Goal: Task Accomplishment & Management: Manage account settings

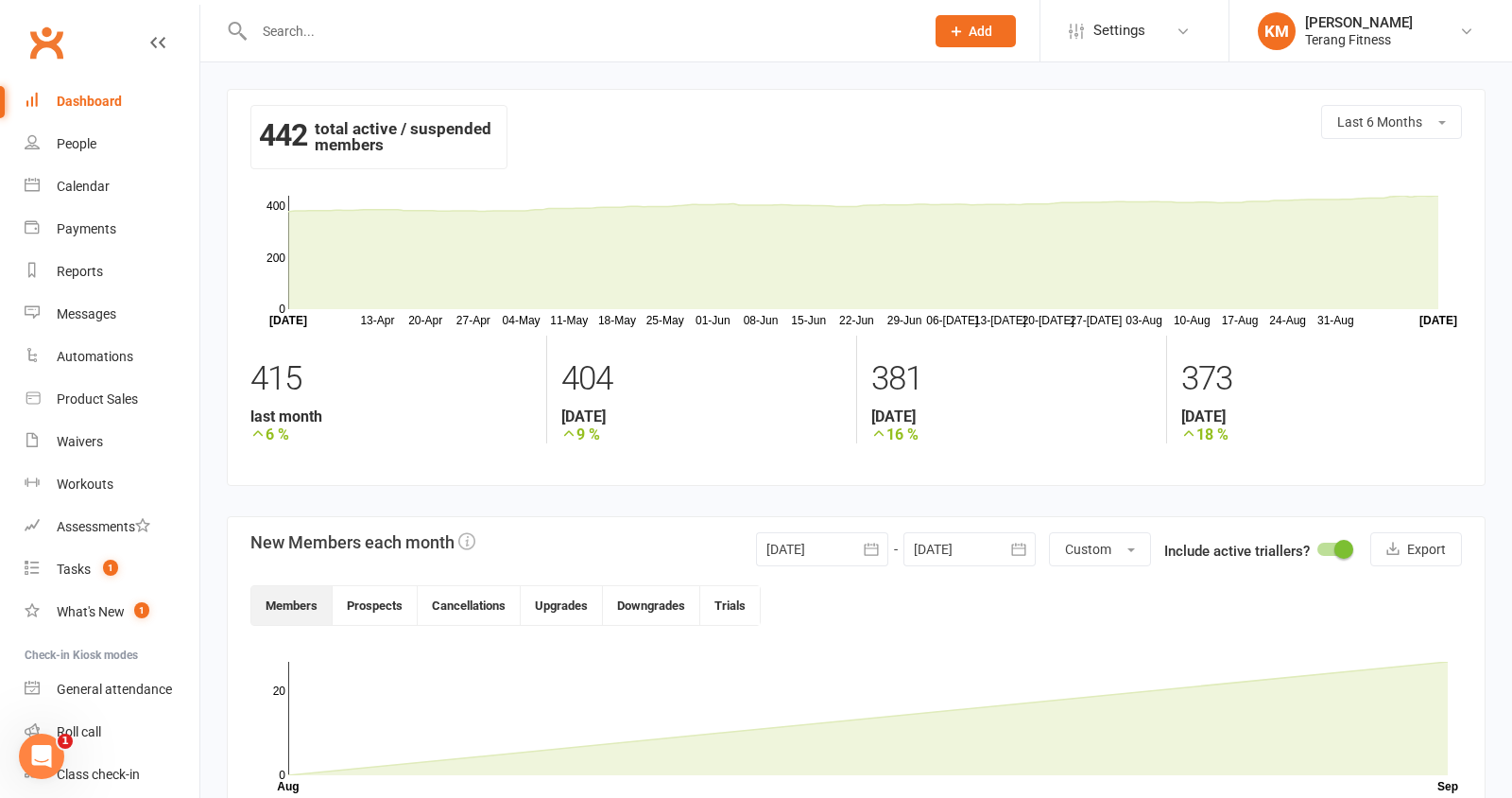
click at [435, 39] on input "text" at bounding box center [580, 31] width 662 height 27
type input "[PERSON_NAME]"
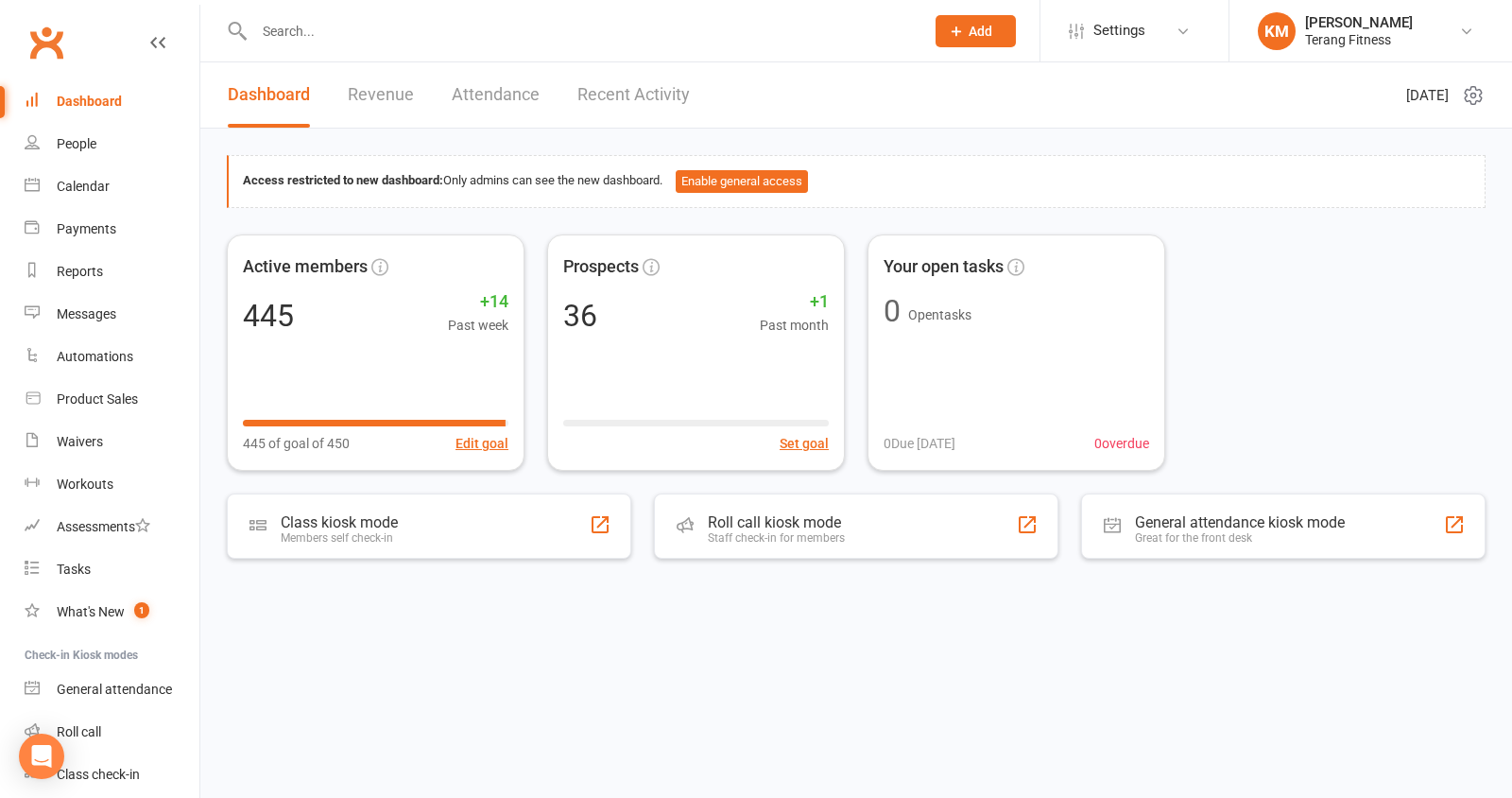
click at [401, 29] on input "text" at bounding box center [580, 31] width 662 height 27
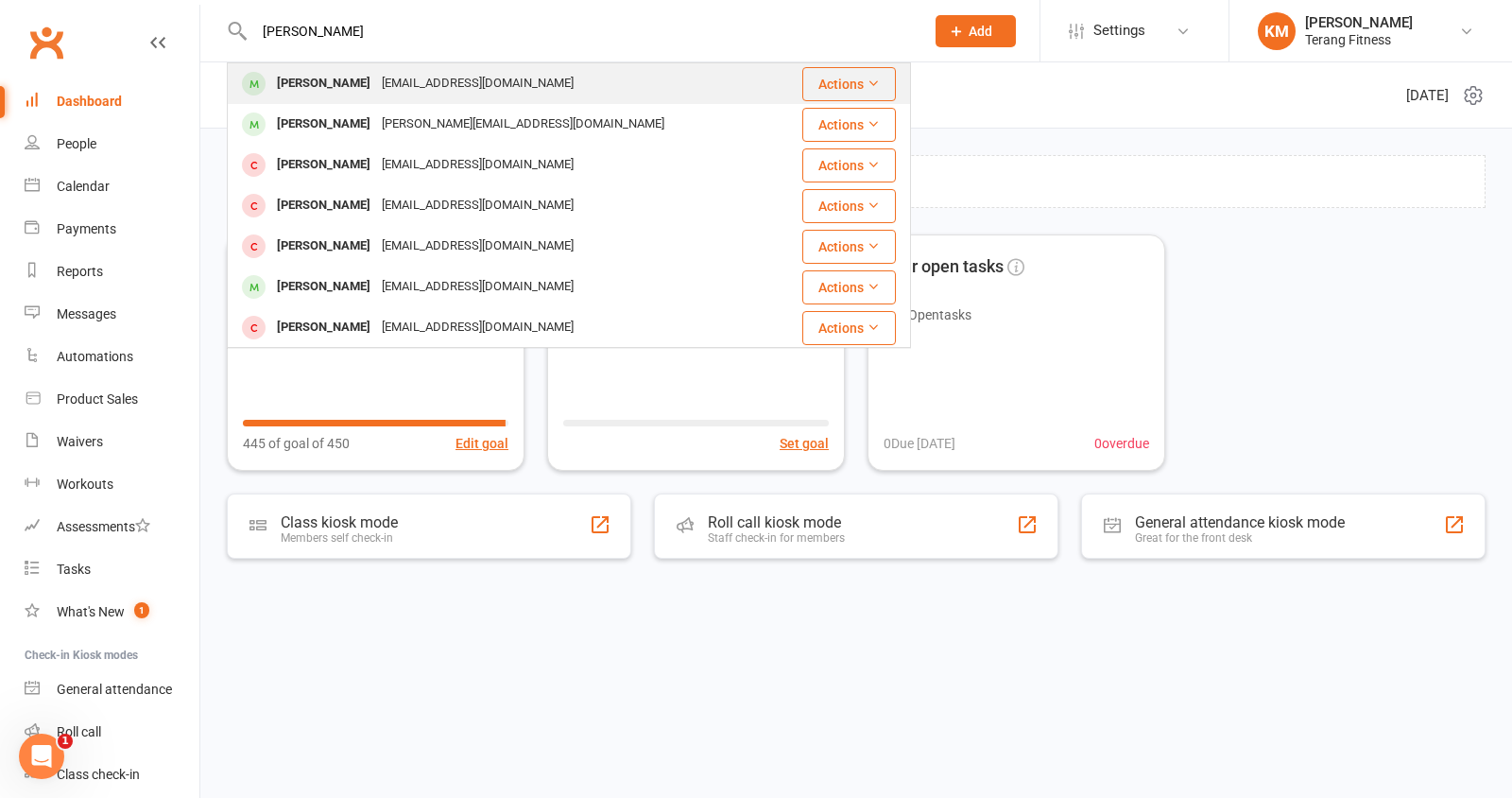
type input "[PERSON_NAME]"
click at [376, 85] on div "Hollyevemoir@gmail.com" at bounding box center [477, 84] width 203 height 28
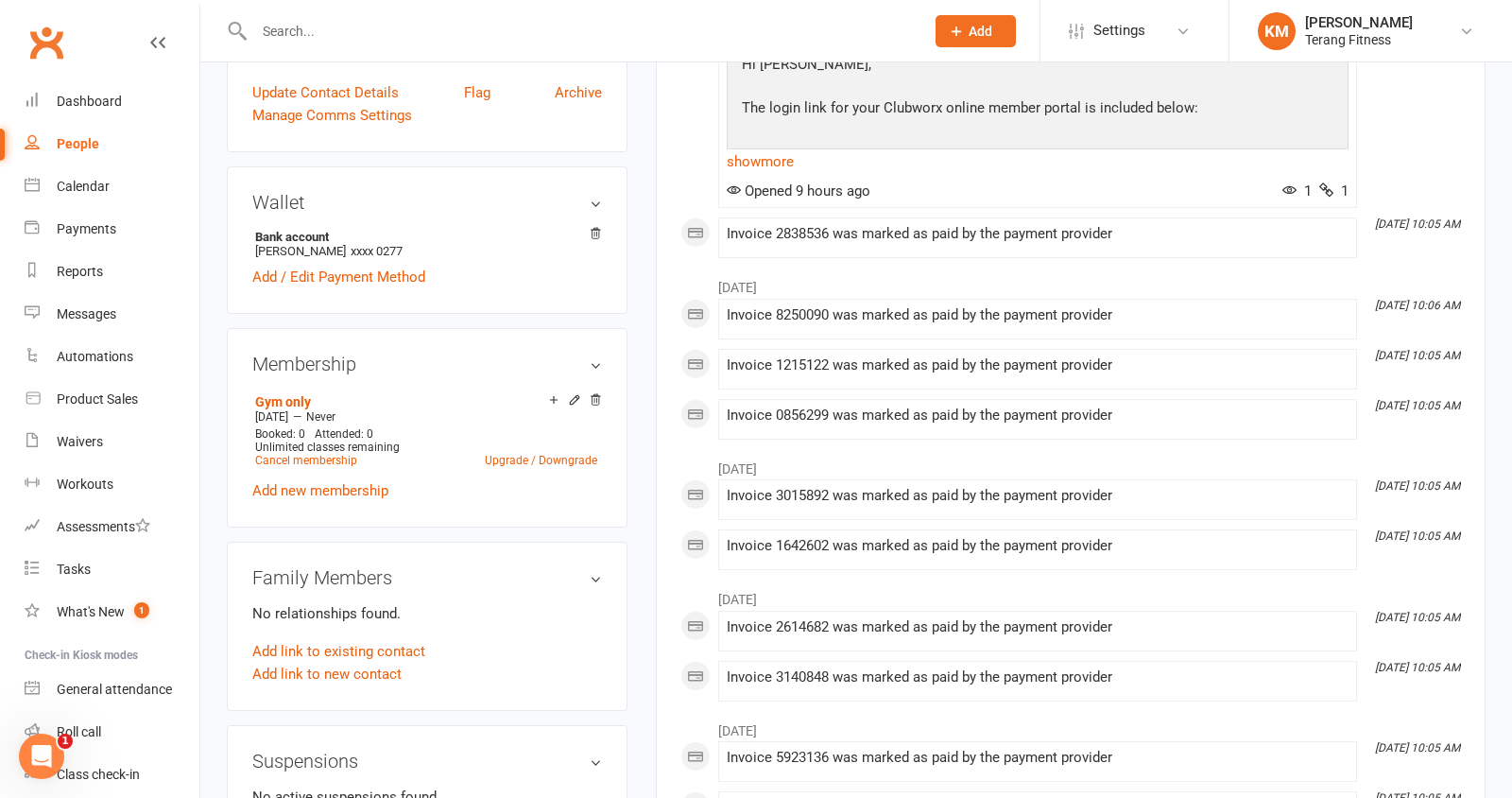
scroll to position [474, 0]
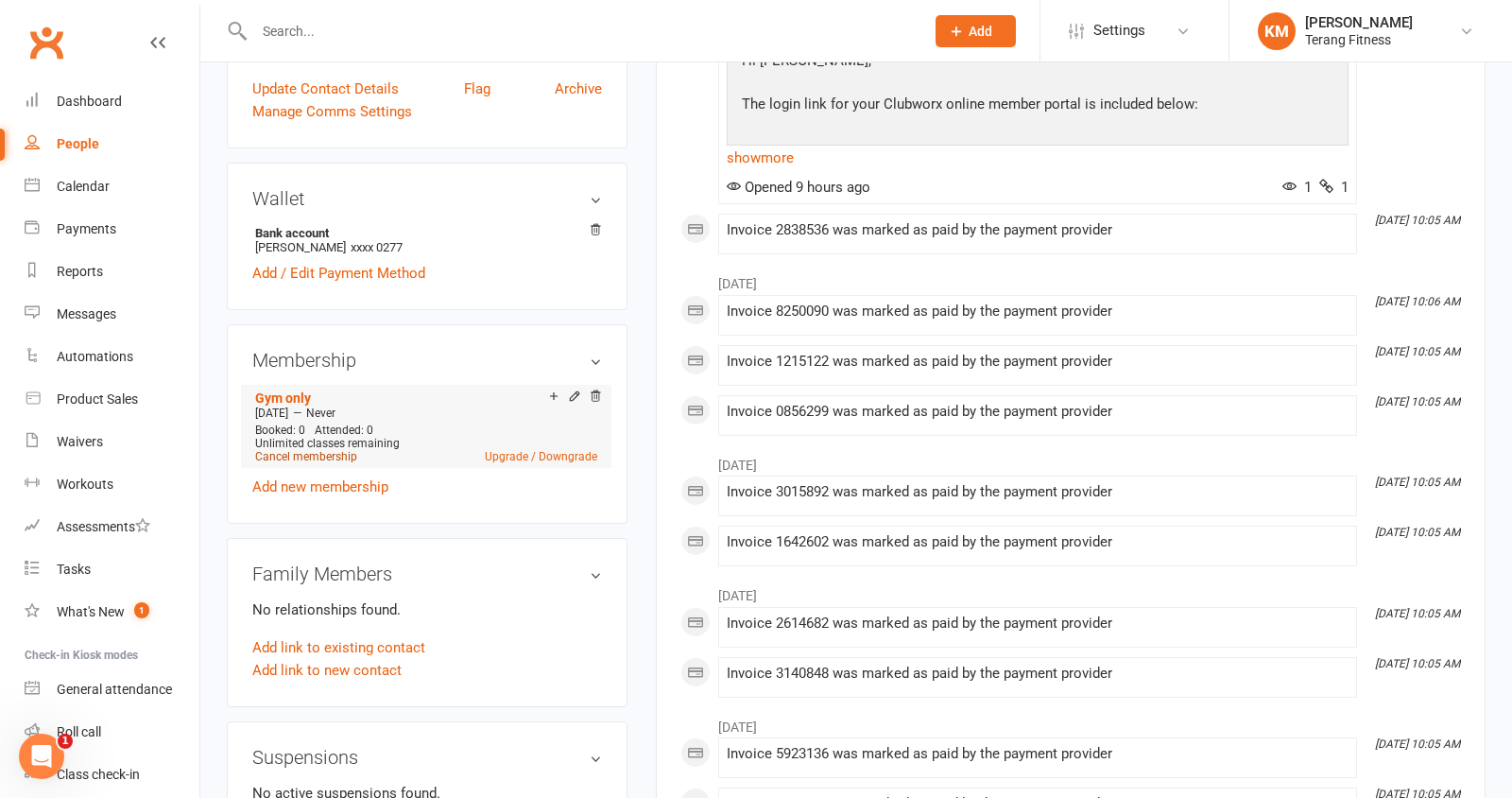
click at [321, 453] on link "Cancel membership" at bounding box center [306, 456] width 102 height 13
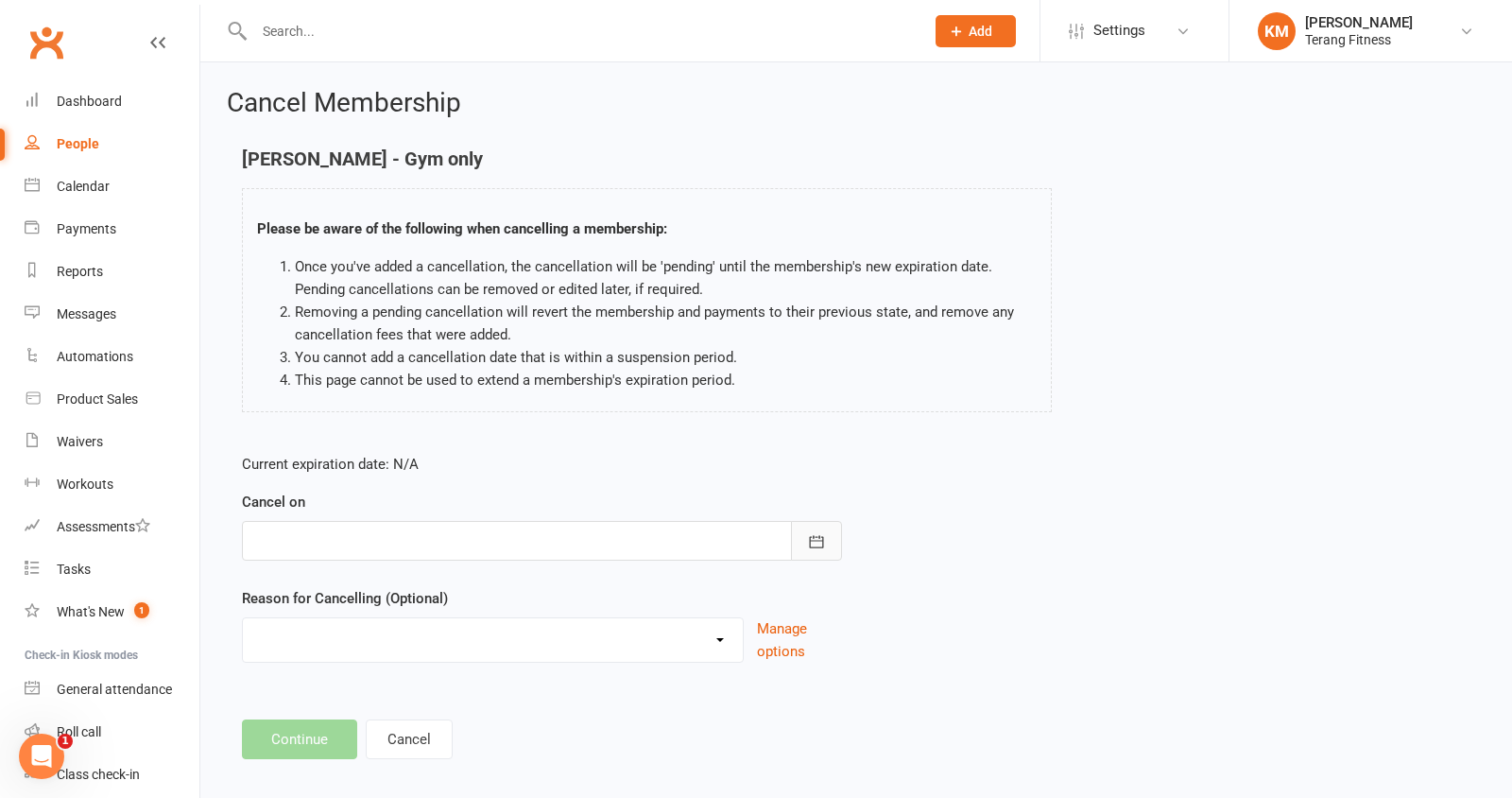
click at [816, 544] on icon "button" at bounding box center [817, 541] width 19 height 19
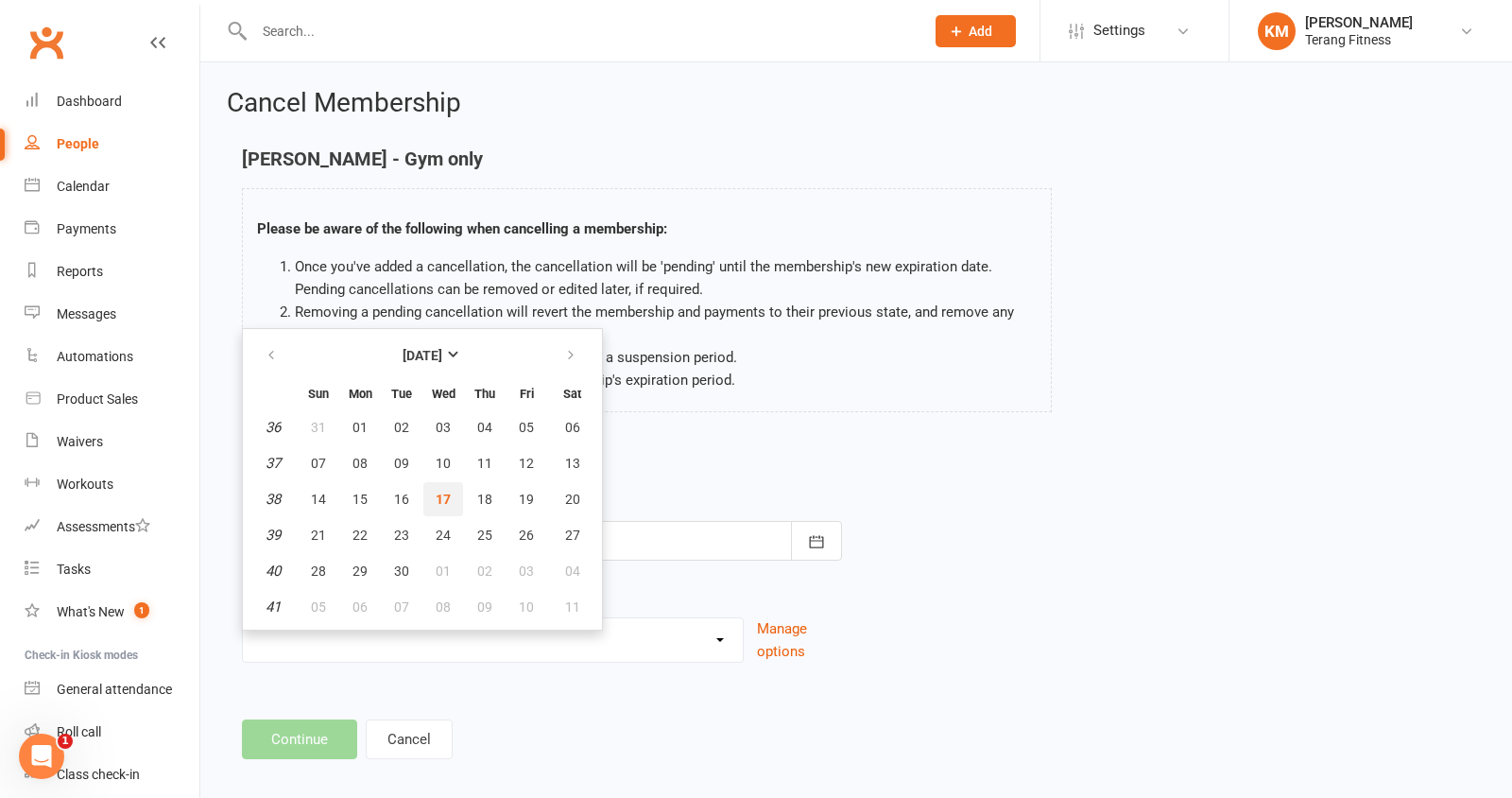
click at [432, 499] on button "17" at bounding box center [444, 499] width 40 height 34
type input "17 Sep 2025"
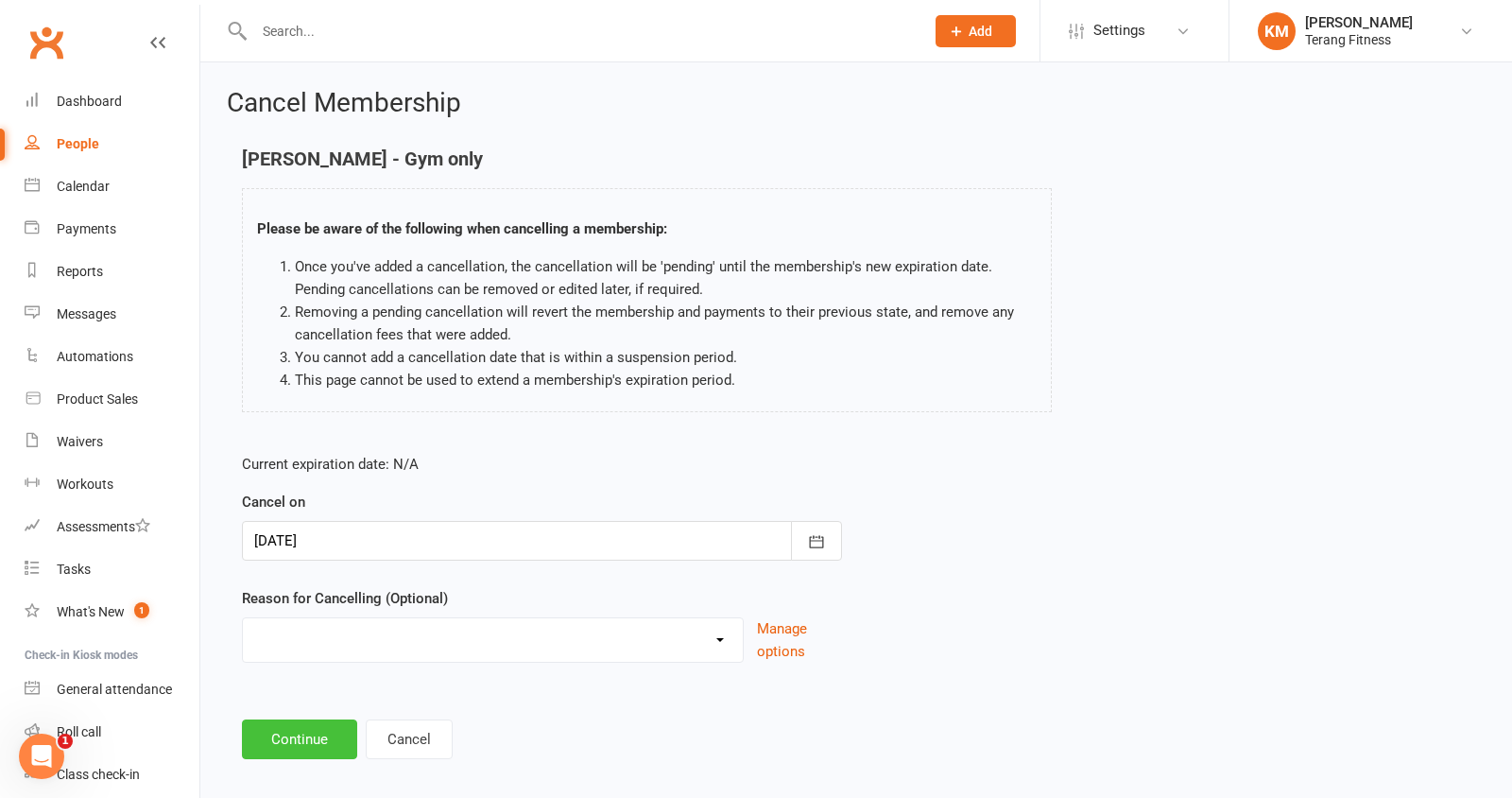
click at [306, 728] on button "Continue" at bounding box center [299, 739] width 115 height 40
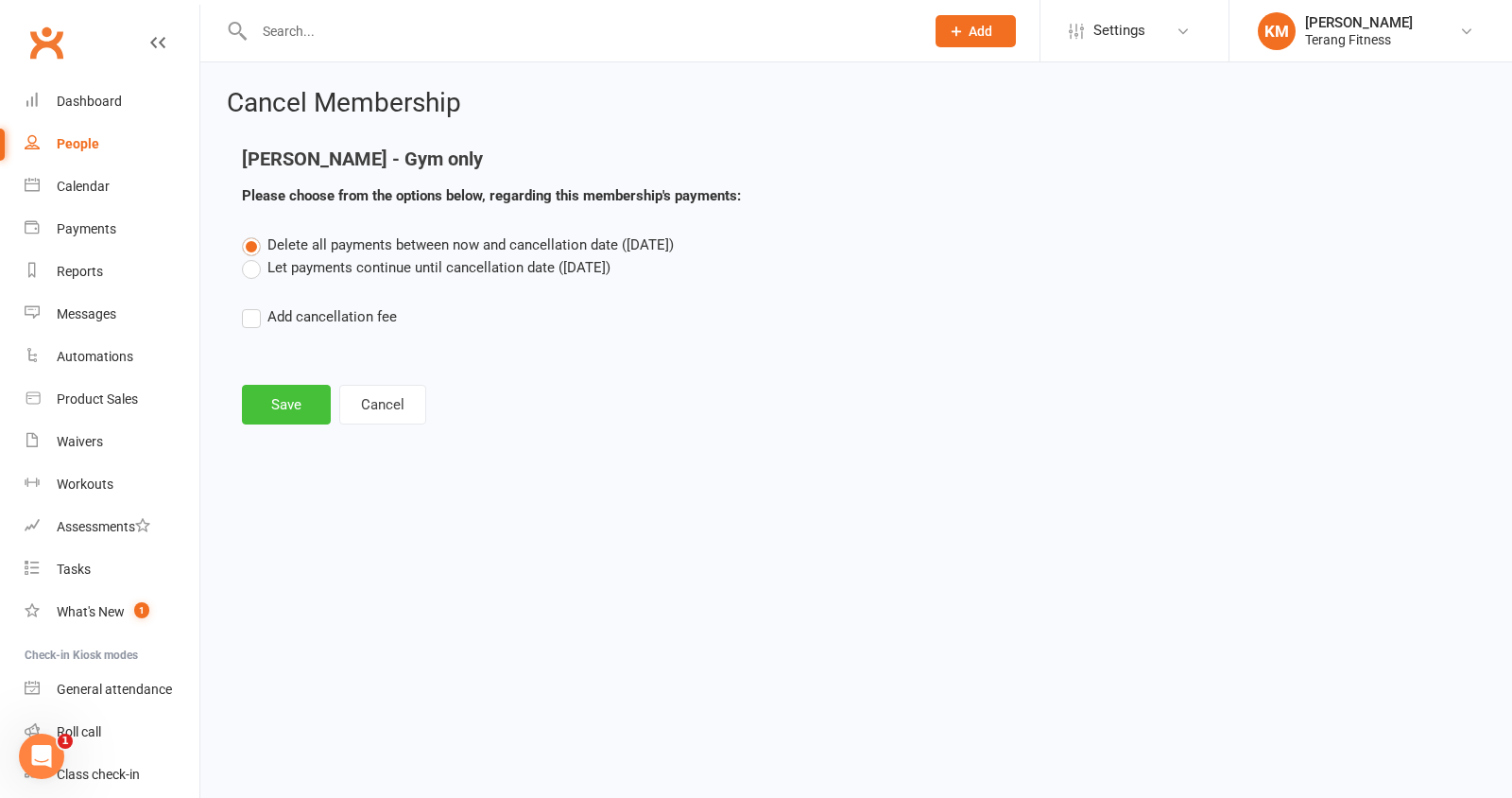
click at [282, 406] on button "Save" at bounding box center [285, 405] width 89 height 40
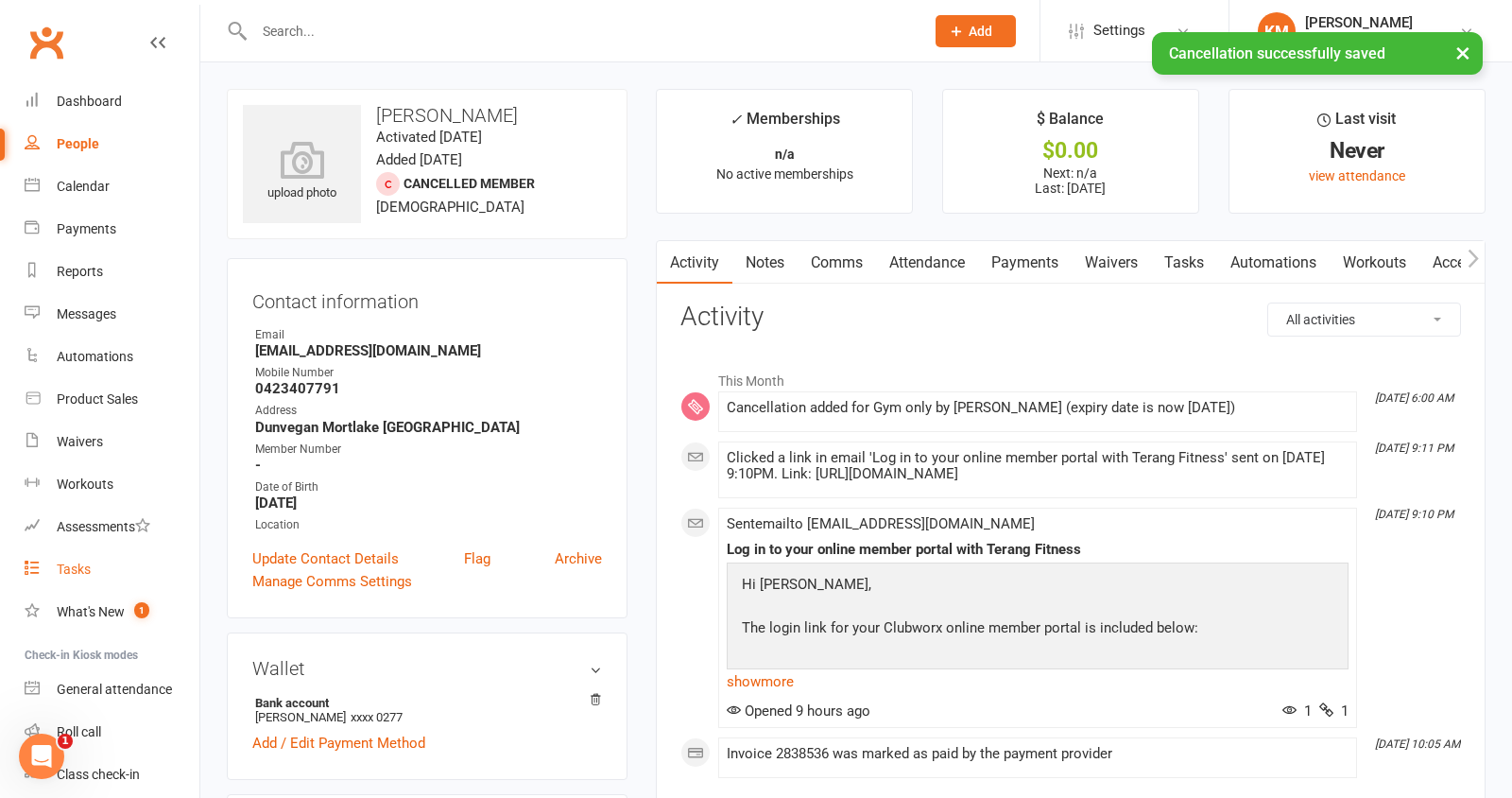
click at [78, 566] on div "Tasks" at bounding box center [74, 568] width 34 height 15
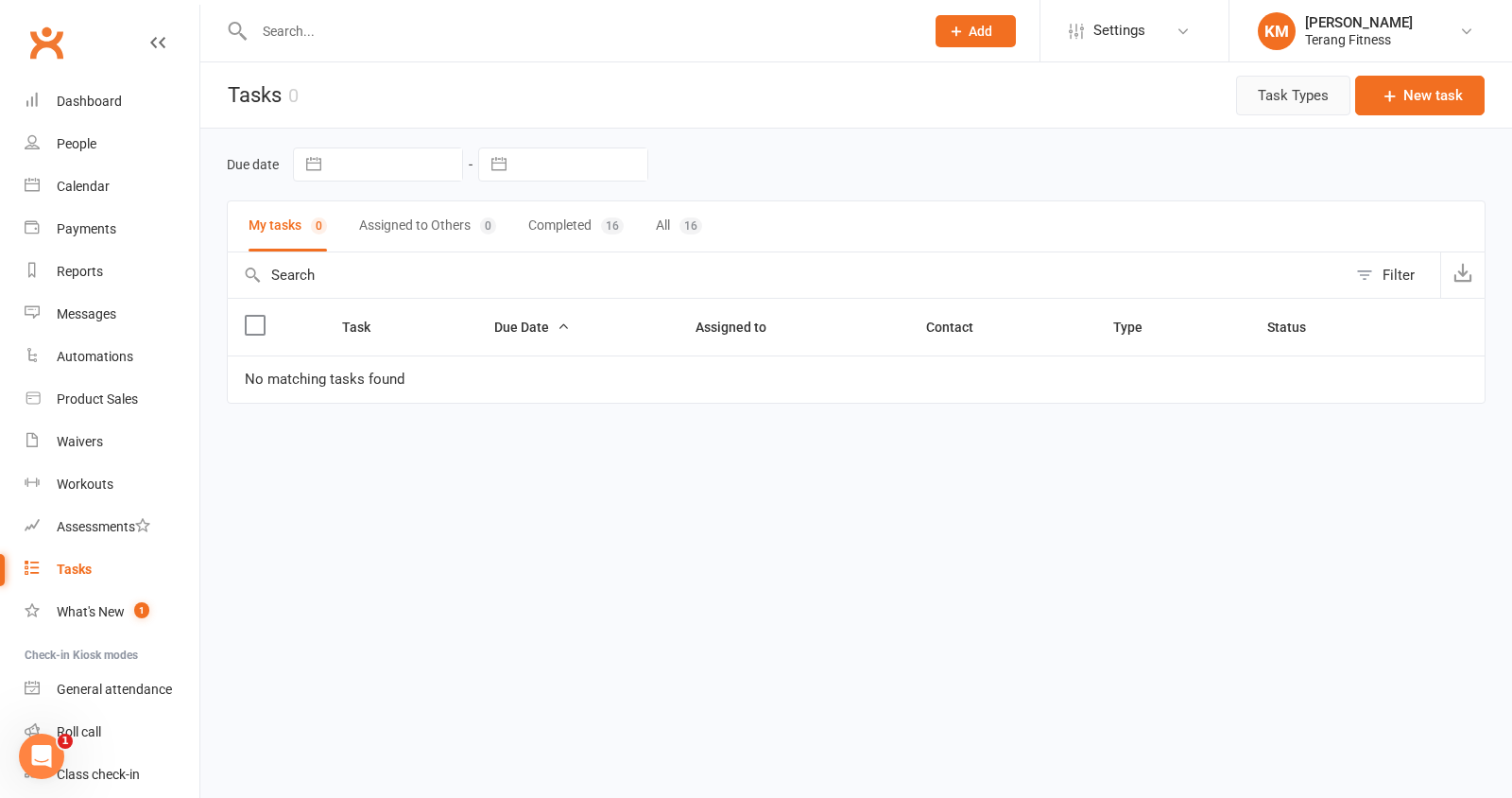
click at [1305, 86] on button "Task Types" at bounding box center [1293, 96] width 114 height 40
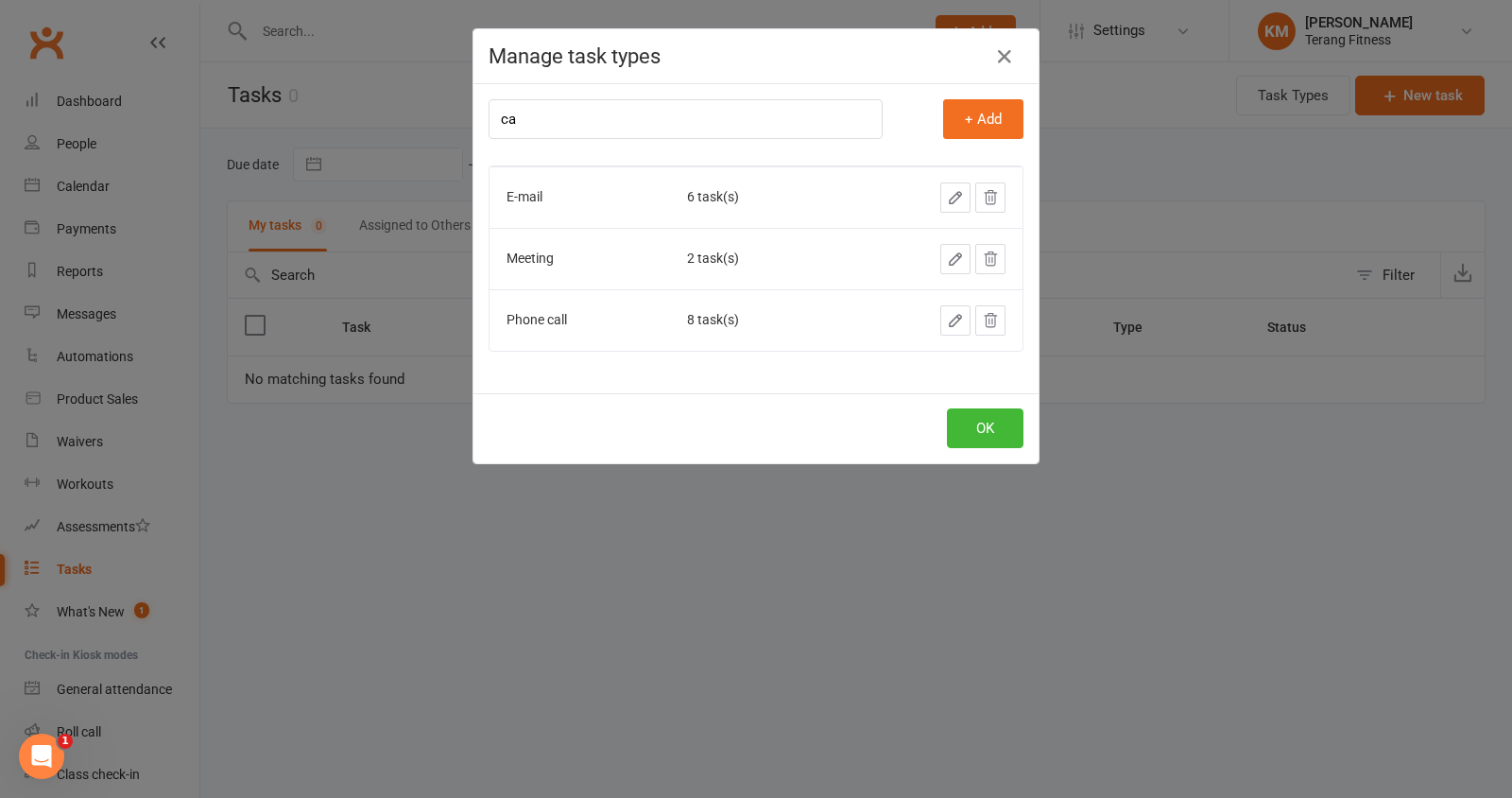
type input "c"
type input "Cancel swipe card"
click at [970, 123] on button "+ Add" at bounding box center [983, 119] width 81 height 40
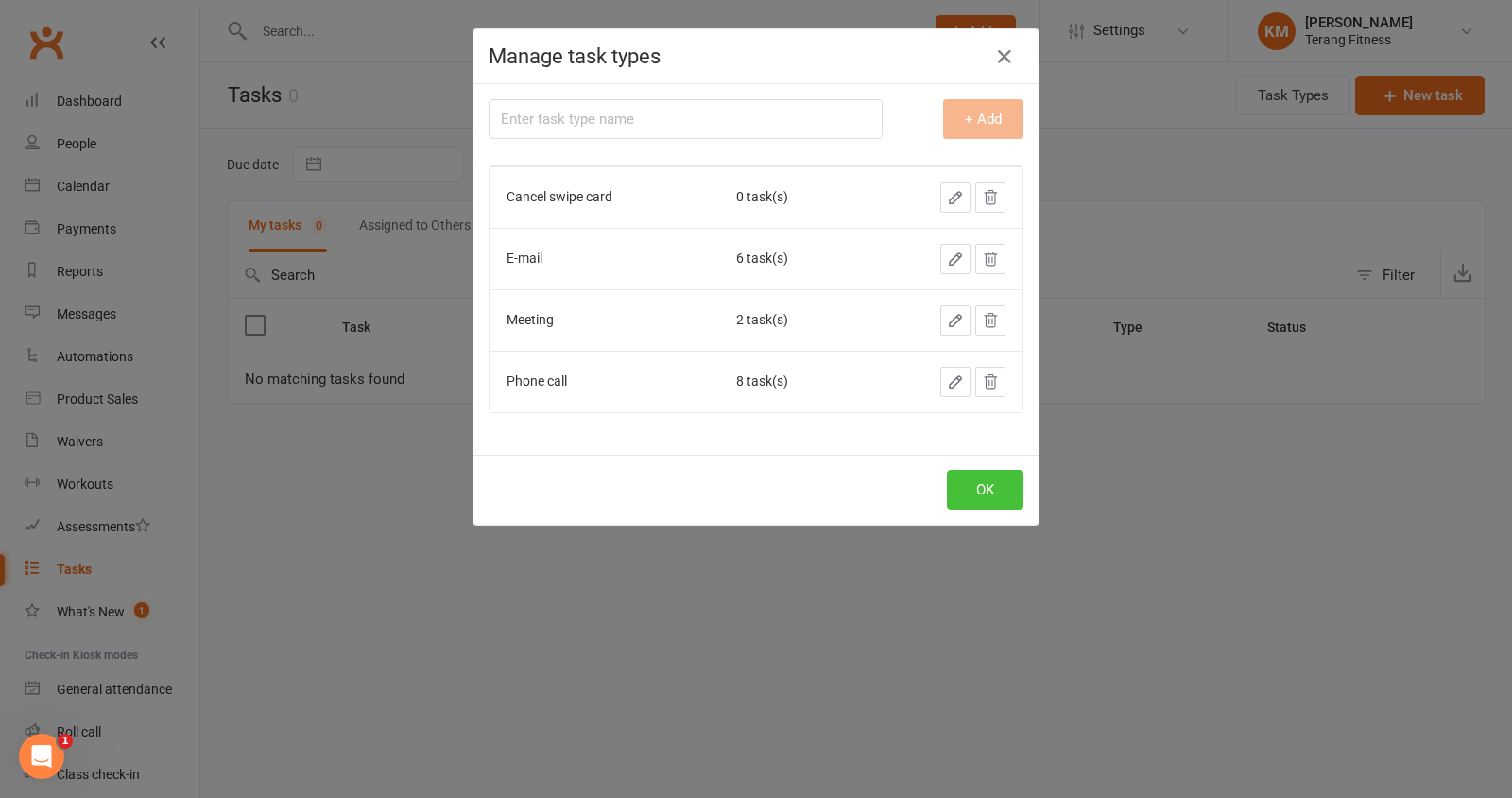
click at [984, 478] on button "OK" at bounding box center [985, 490] width 77 height 40
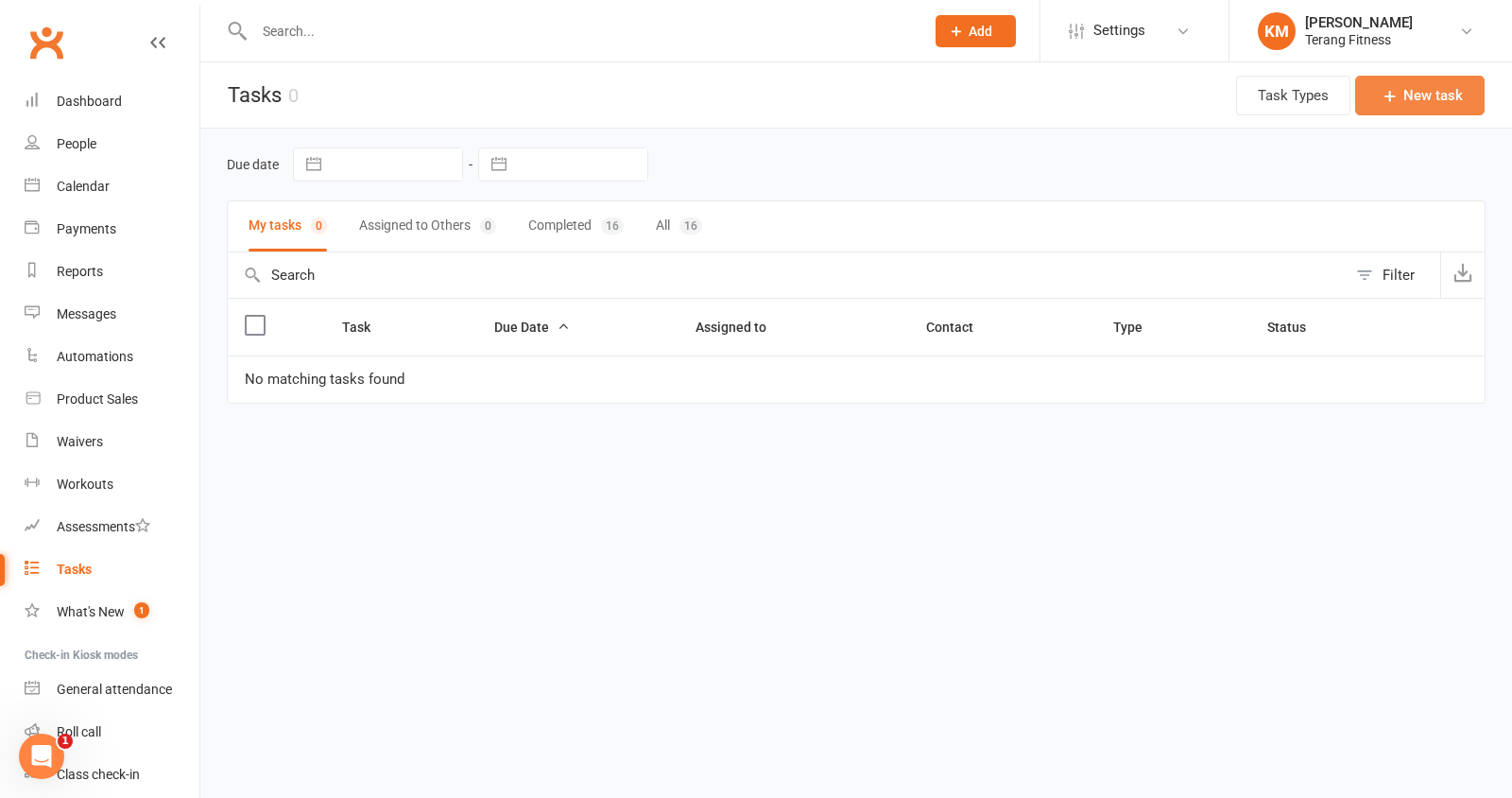
click at [1423, 103] on button "New task" at bounding box center [1420, 96] width 129 height 40
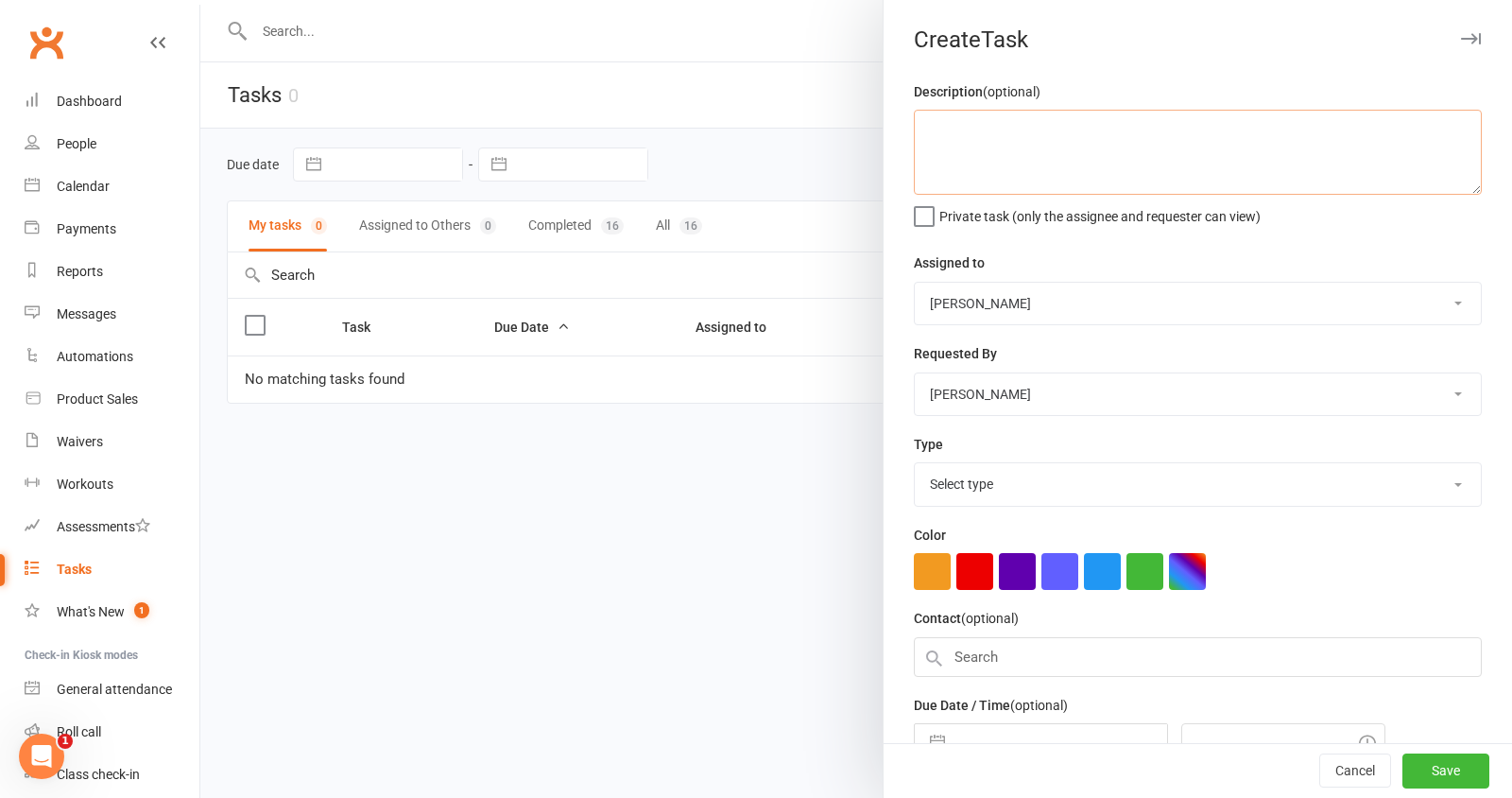
click at [1089, 143] on textarea at bounding box center [1198, 152] width 568 height 86
type textarea "H"
click at [960, 484] on select "Select type Cancel swipe card E-mail Meeting Phone call Add new task type" at bounding box center [1198, 485] width 566 height 42
select select "35673"
click at [974, 651] on input "text" at bounding box center [1198, 658] width 568 height 40
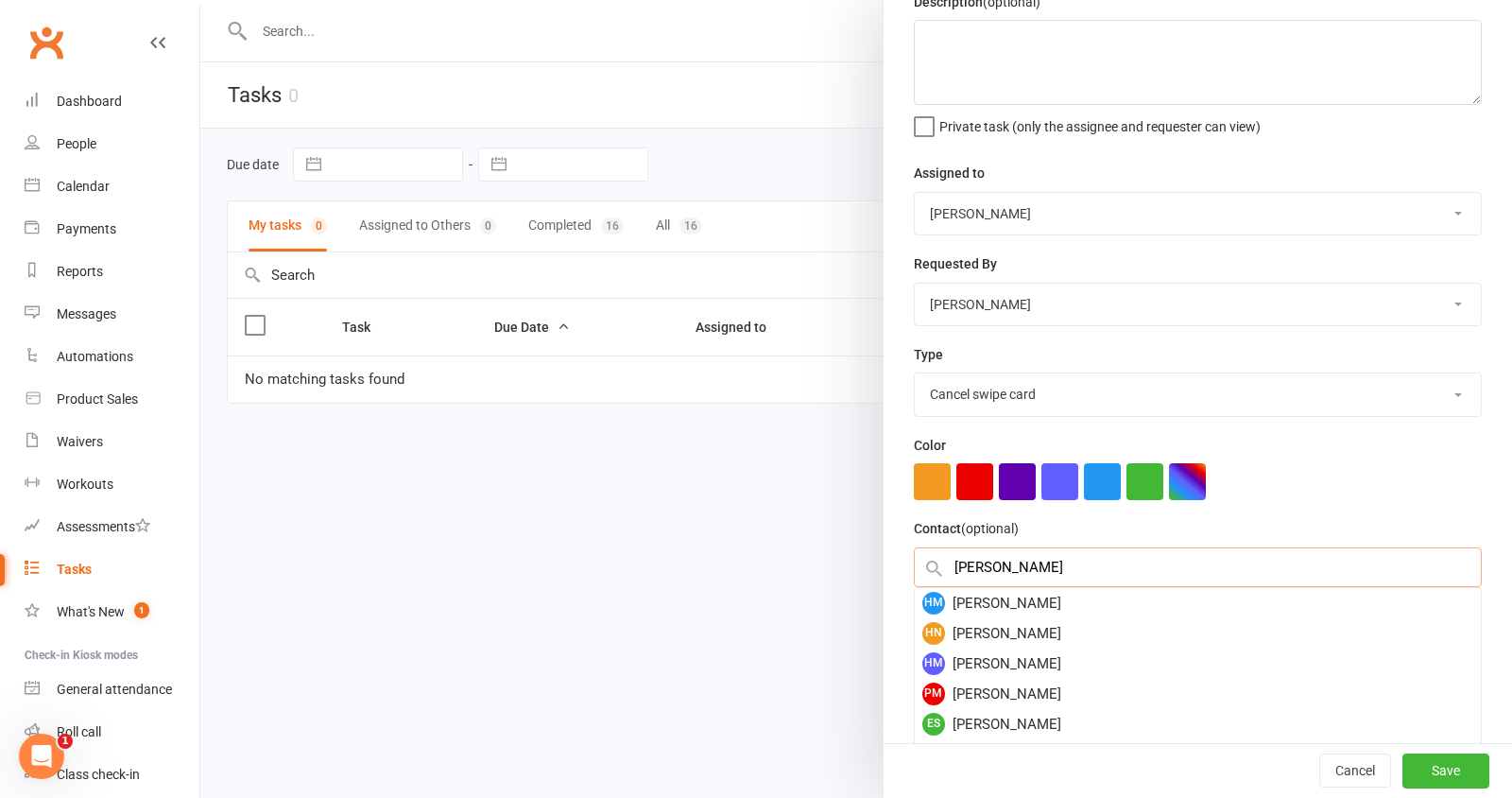
scroll to position [100, 0]
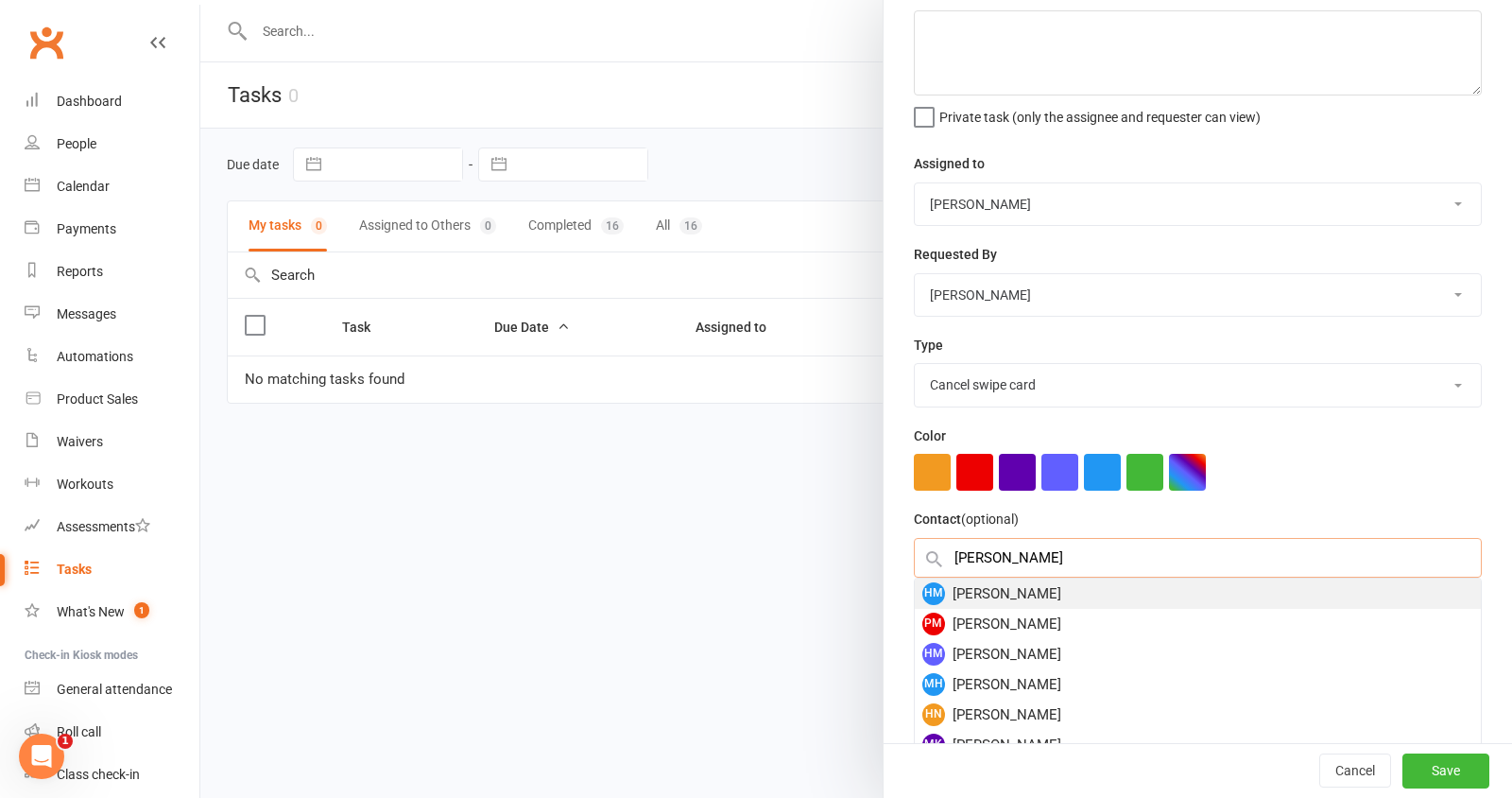
type input "Holly mo"
click at [987, 586] on div "HM Holly Moir" at bounding box center [1198, 594] width 566 height 30
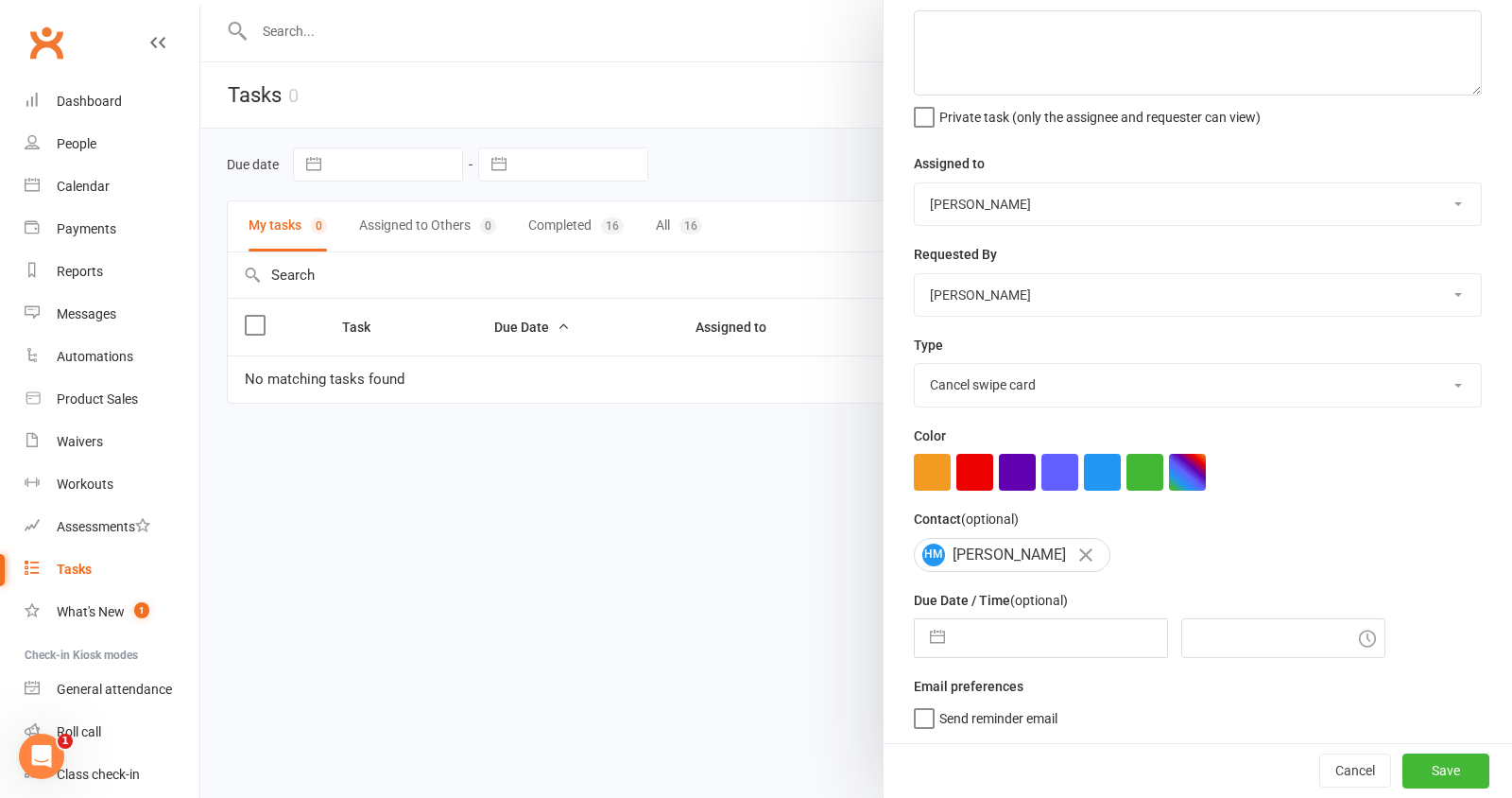
scroll to position [95, 0]
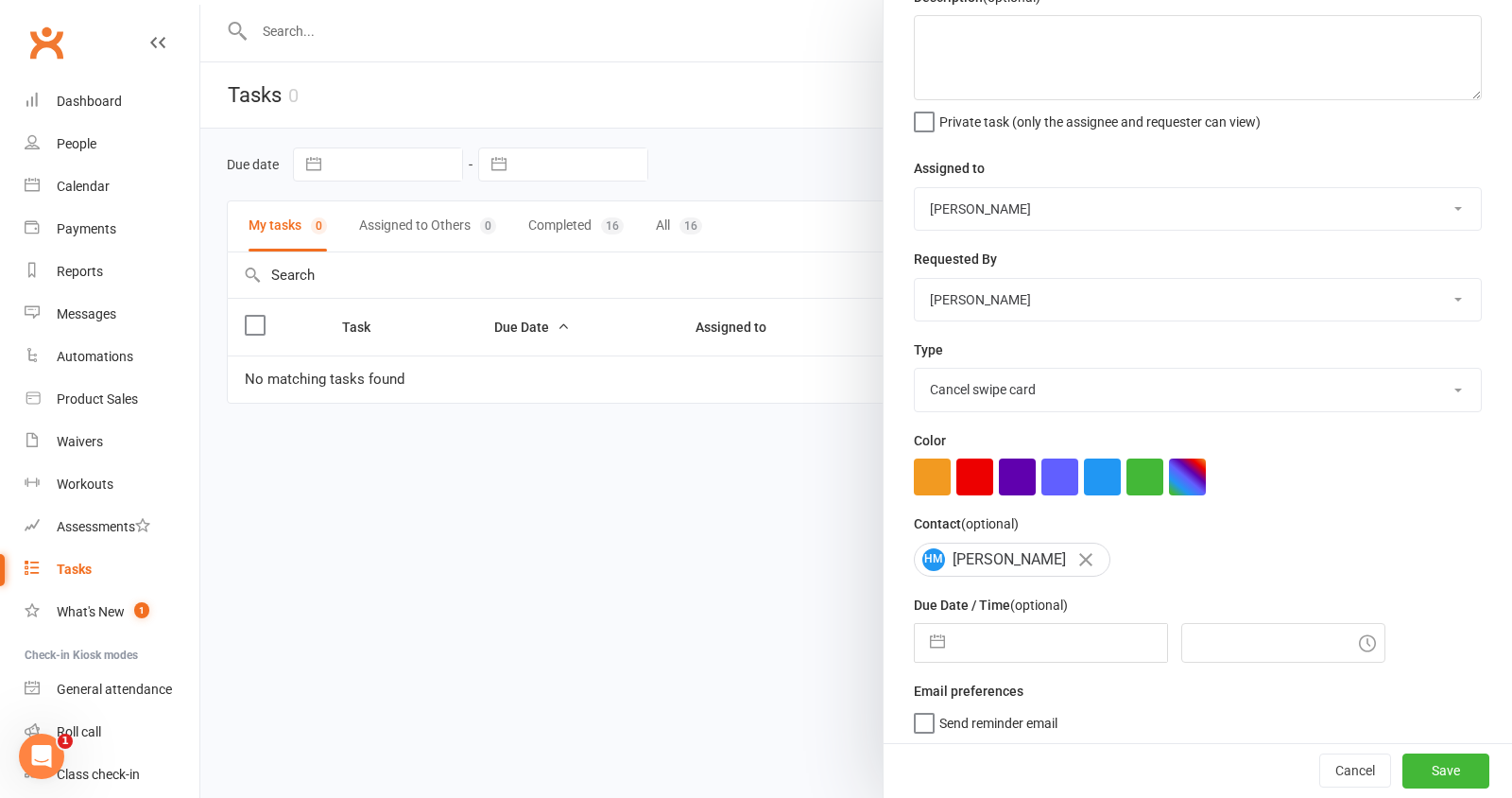
select select "7"
select select "2025"
select select "8"
select select "2025"
select select "9"
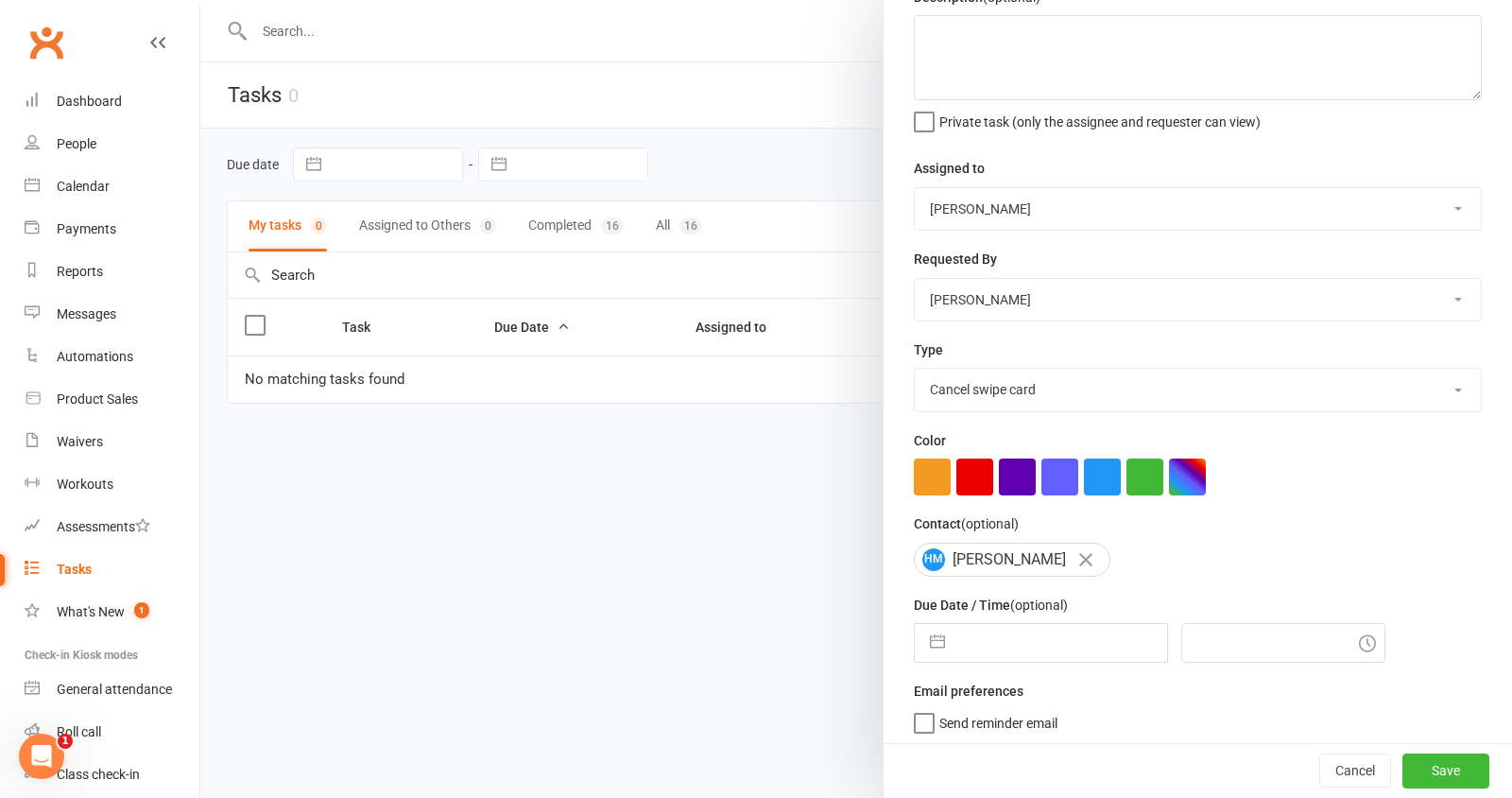
select select "2025"
click at [1030, 635] on input "text" at bounding box center [1061, 643] width 213 height 38
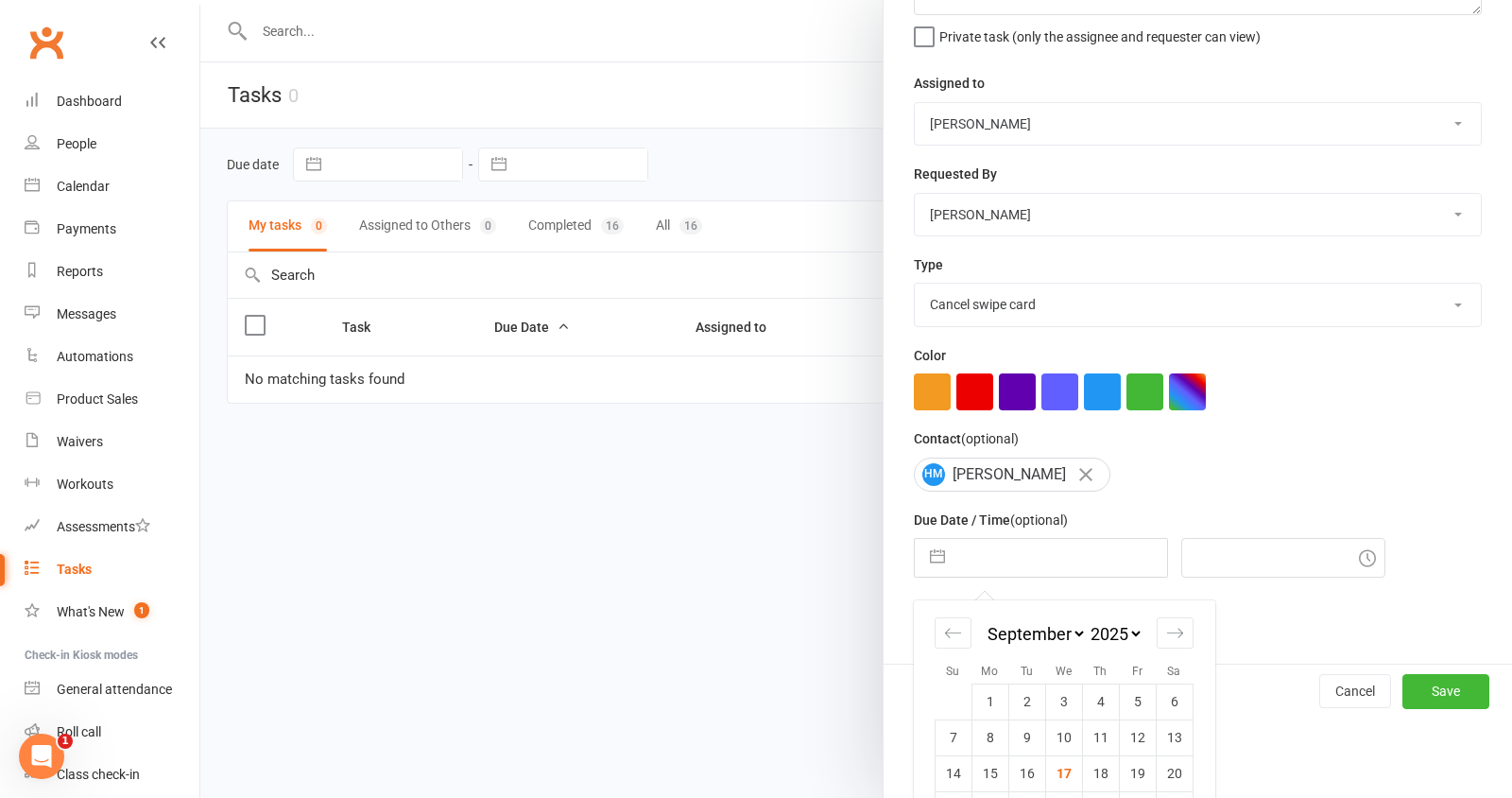
scroll to position [264, 0]
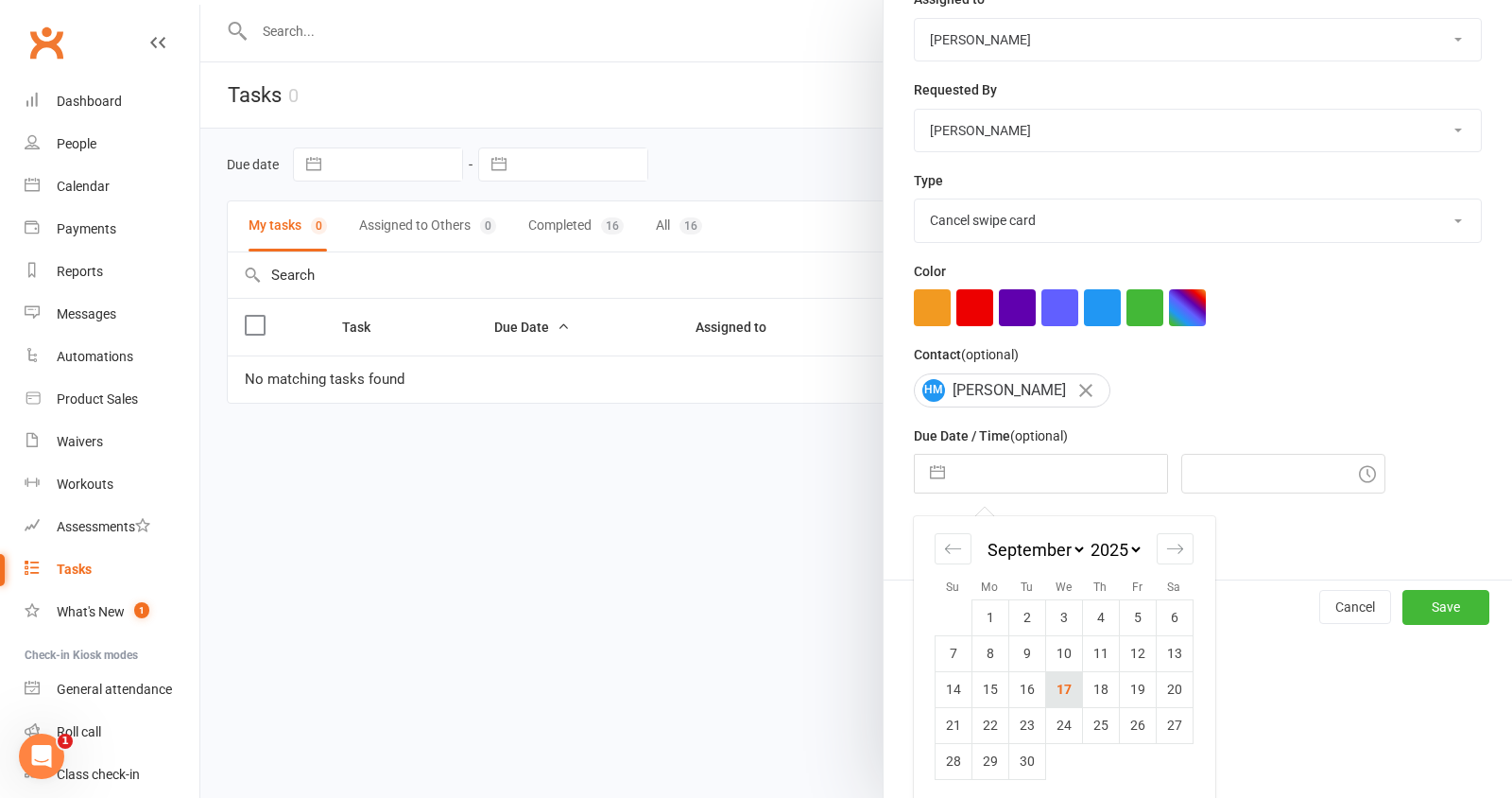
click at [1061, 683] on td "17" at bounding box center [1063, 690] width 37 height 36
type input "17 Sep 2025"
type input "6:15am"
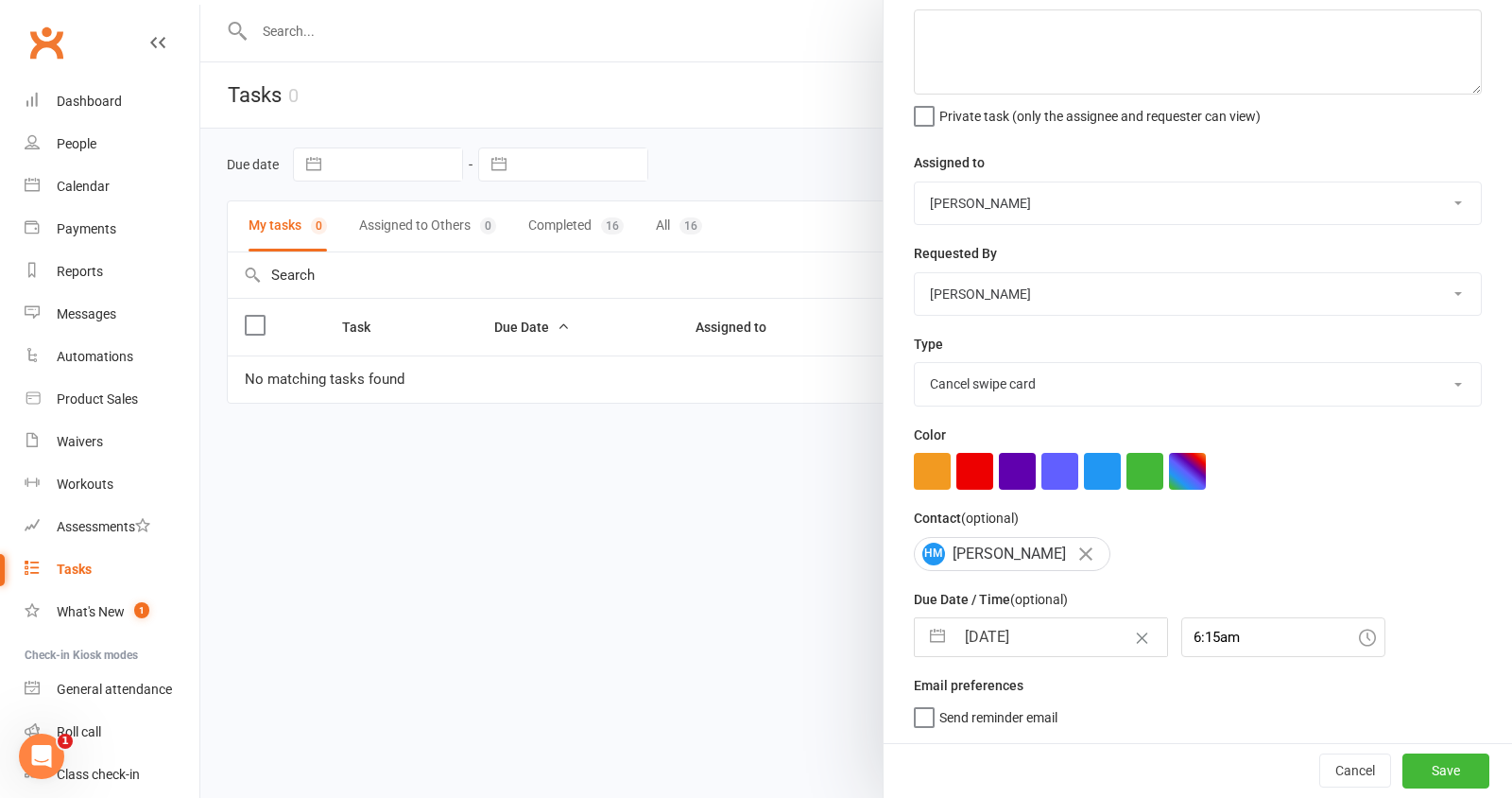
scroll to position [95, 0]
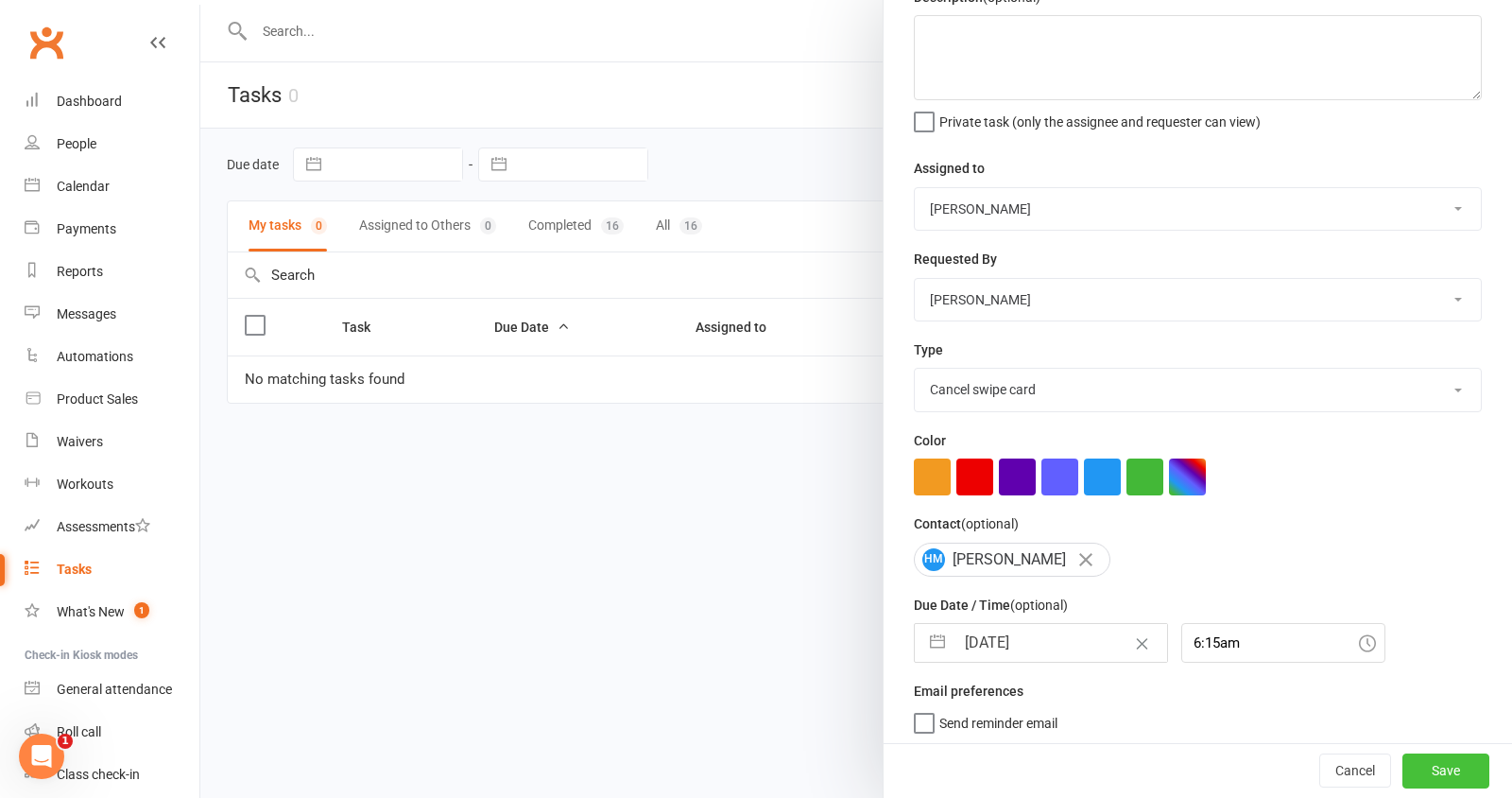
click at [1437, 774] on button "Save" at bounding box center [1445, 771] width 87 height 34
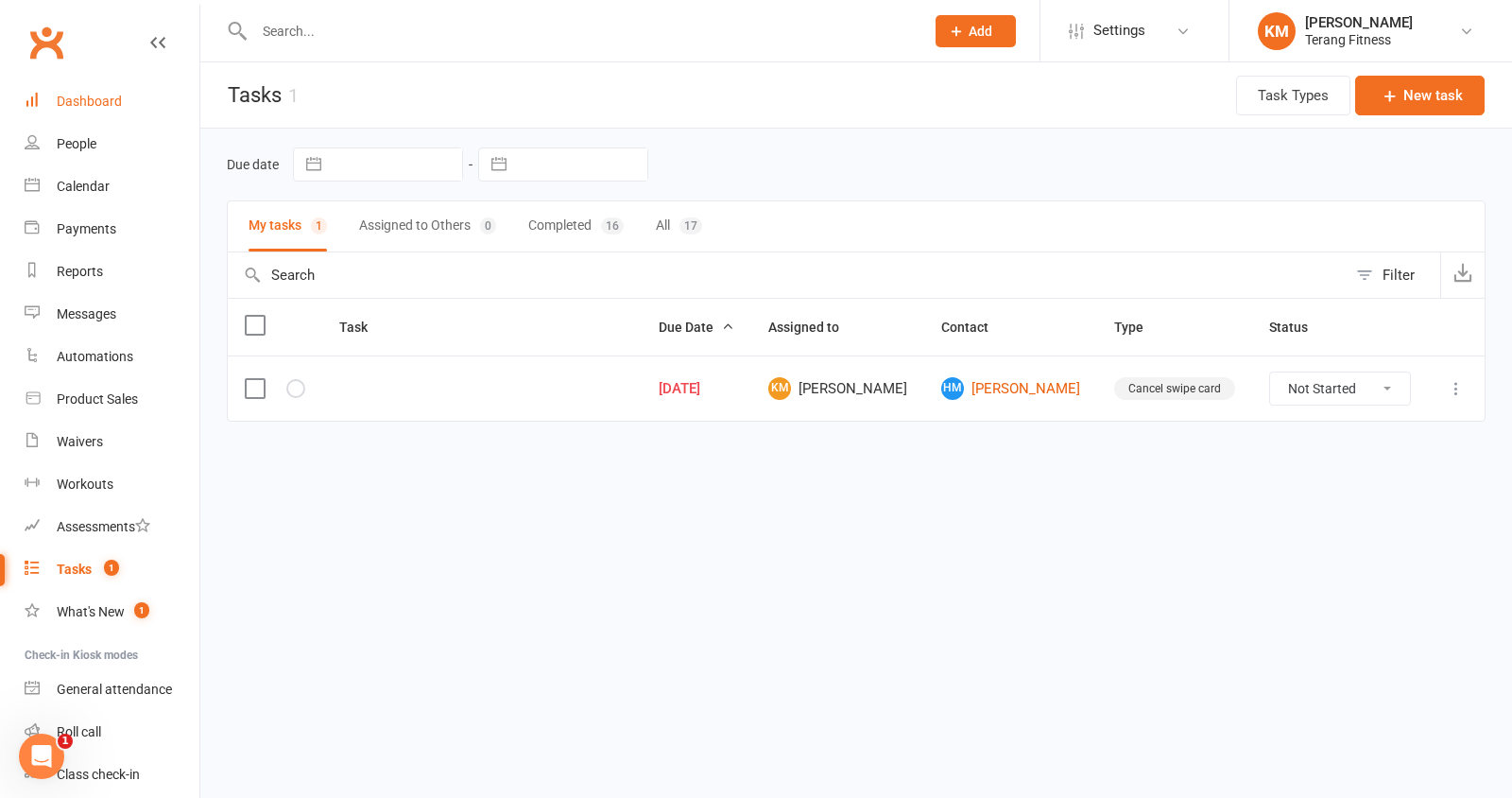
click at [98, 98] on div "Dashboard" at bounding box center [90, 100] width 66 height 15
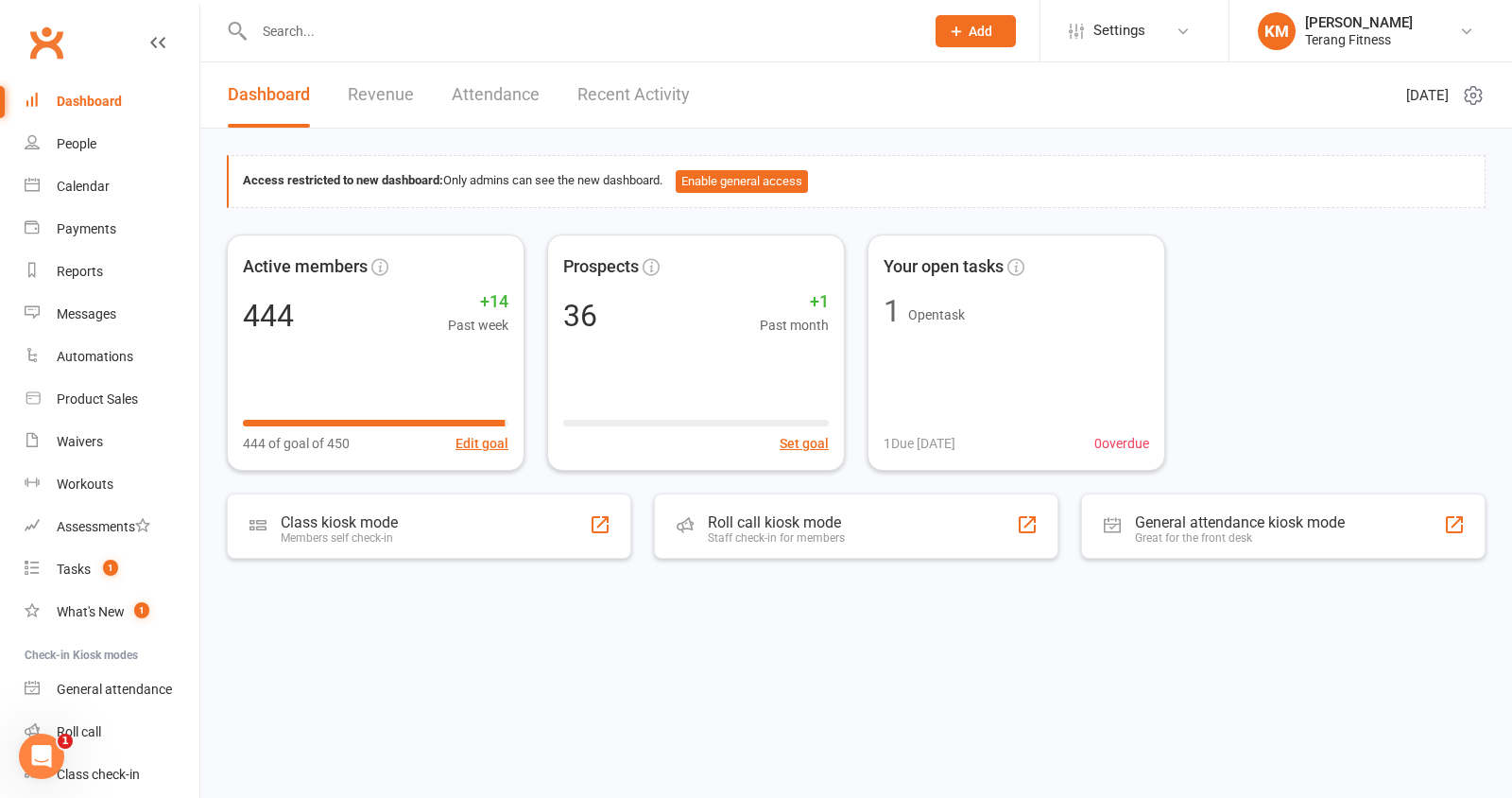
click at [371, 30] on input "text" at bounding box center [580, 31] width 662 height 27
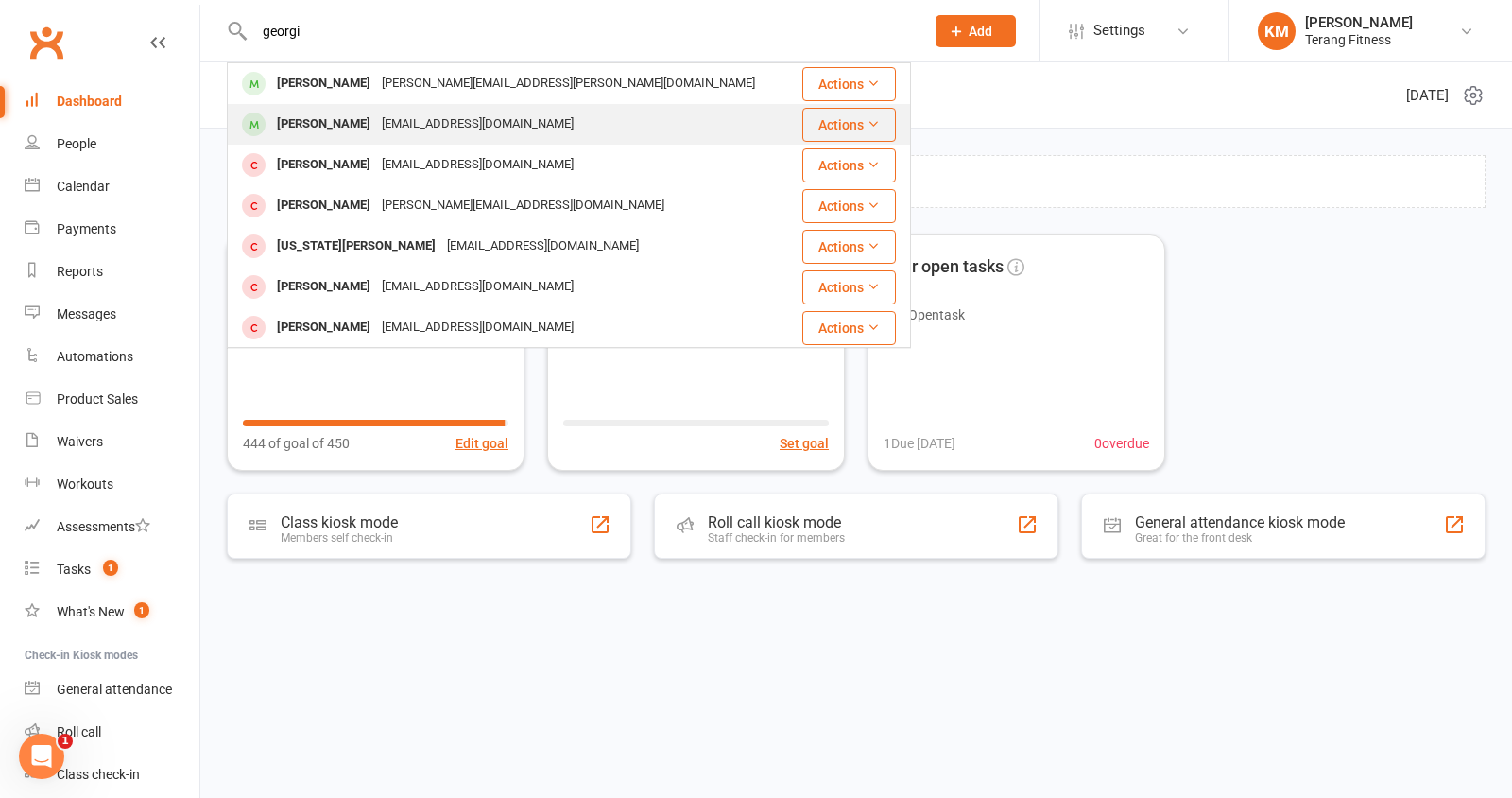
type input "georgi"
click at [397, 128] on div "georgilourey_7@hotmail.com" at bounding box center [477, 124] width 203 height 28
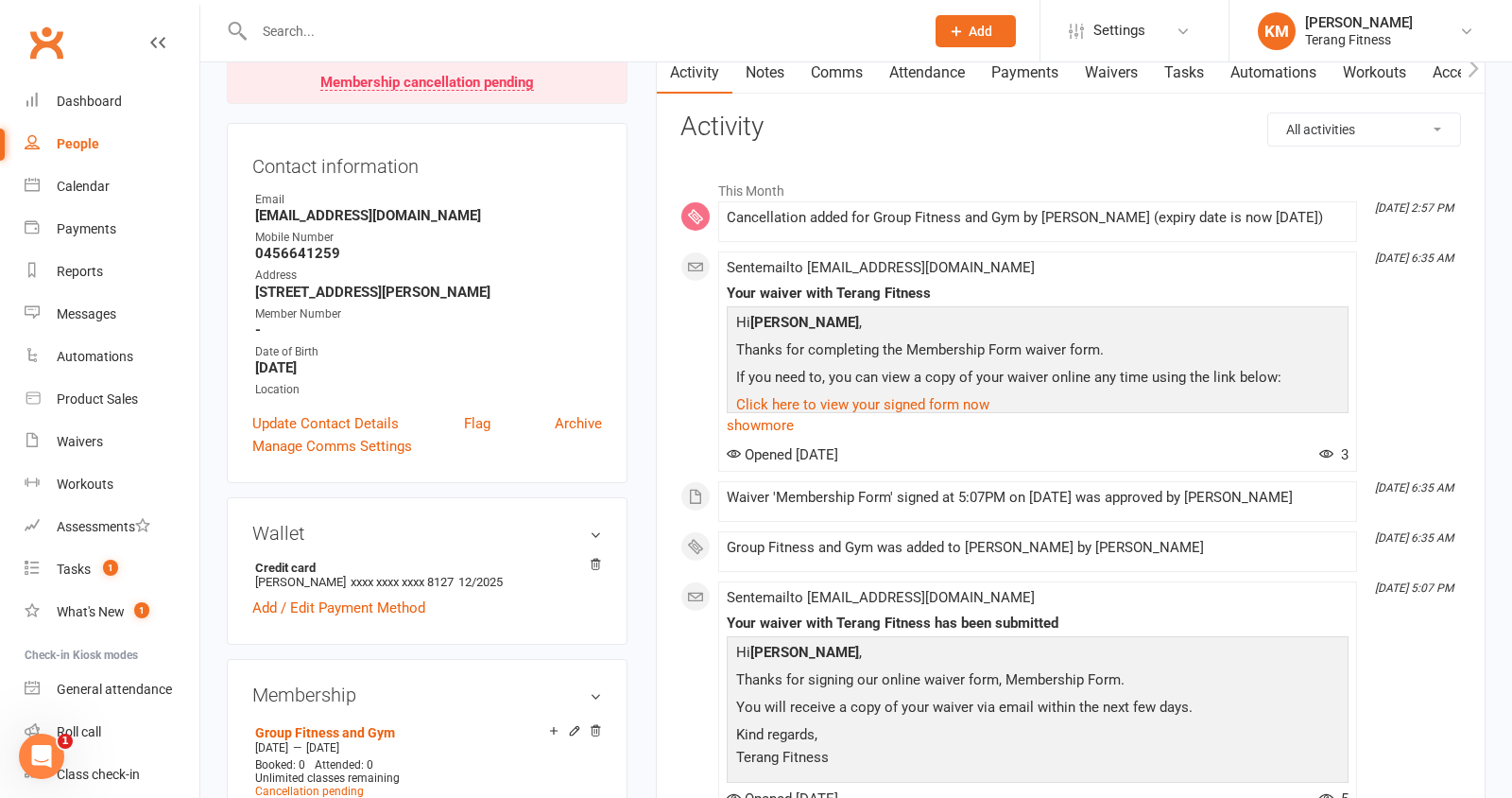
scroll to position [163, 0]
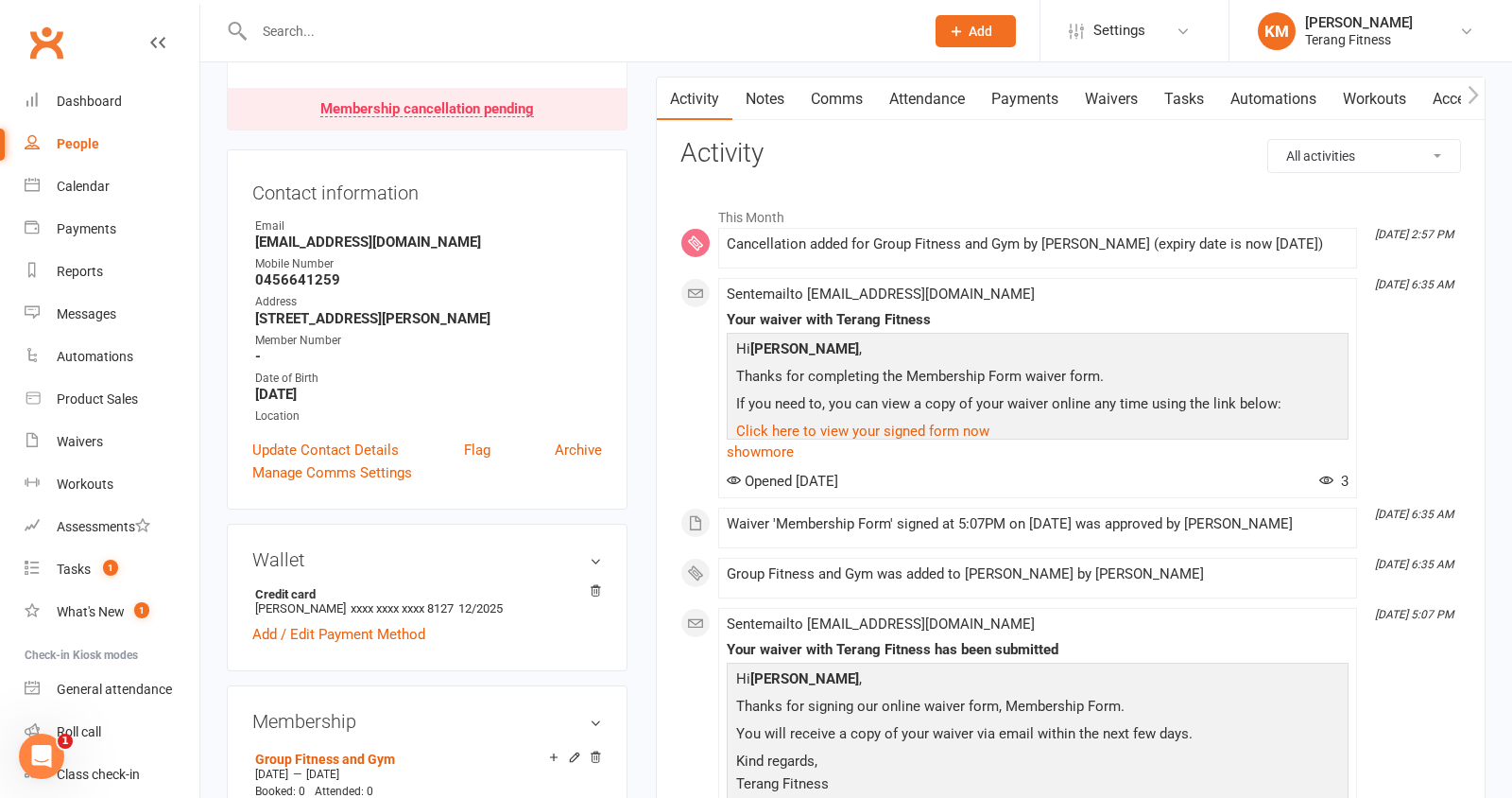
click at [1037, 104] on link "Payments" at bounding box center [1026, 100] width 94 height 44
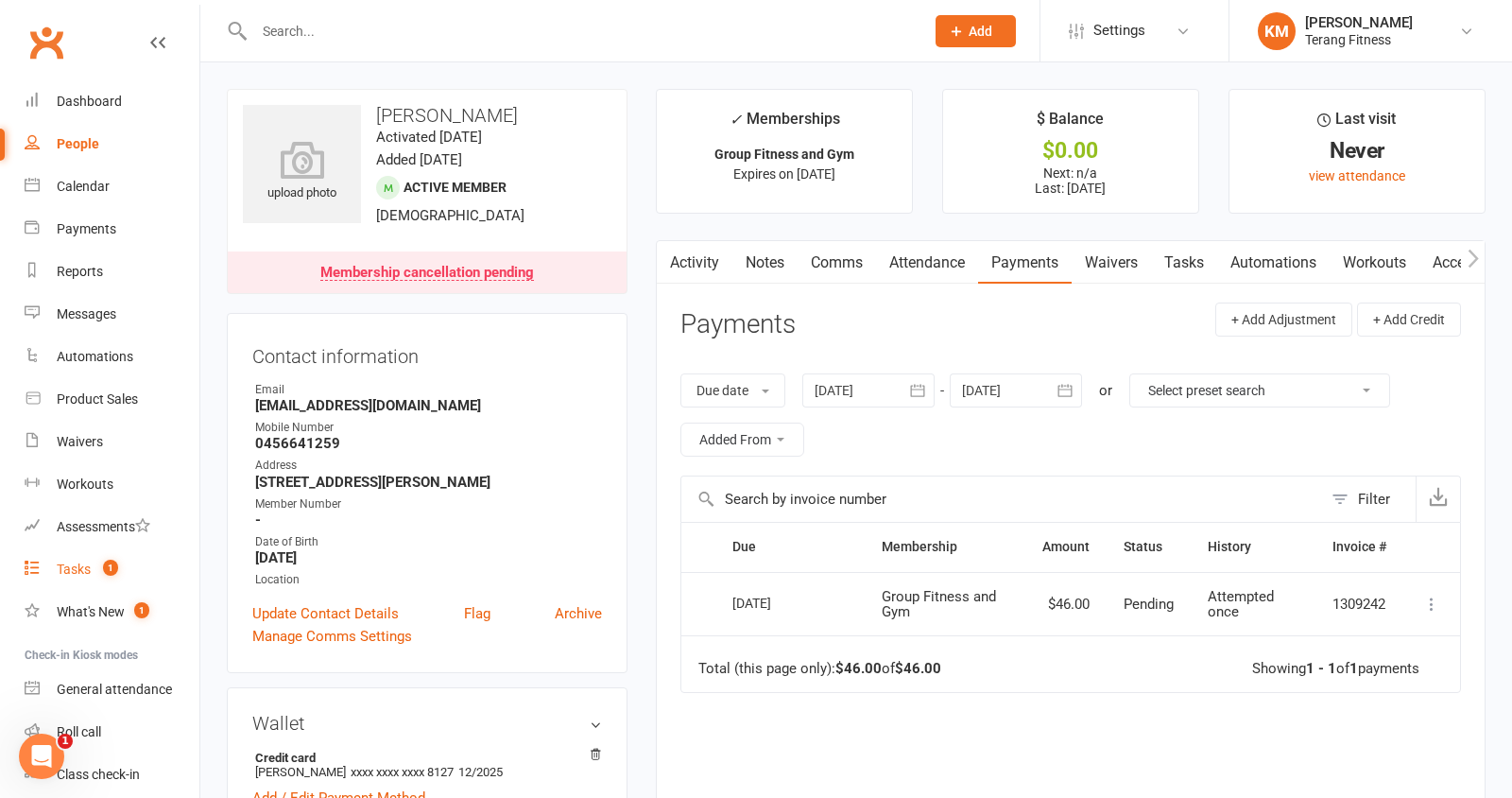
click at [78, 568] on div "Tasks" at bounding box center [74, 568] width 34 height 15
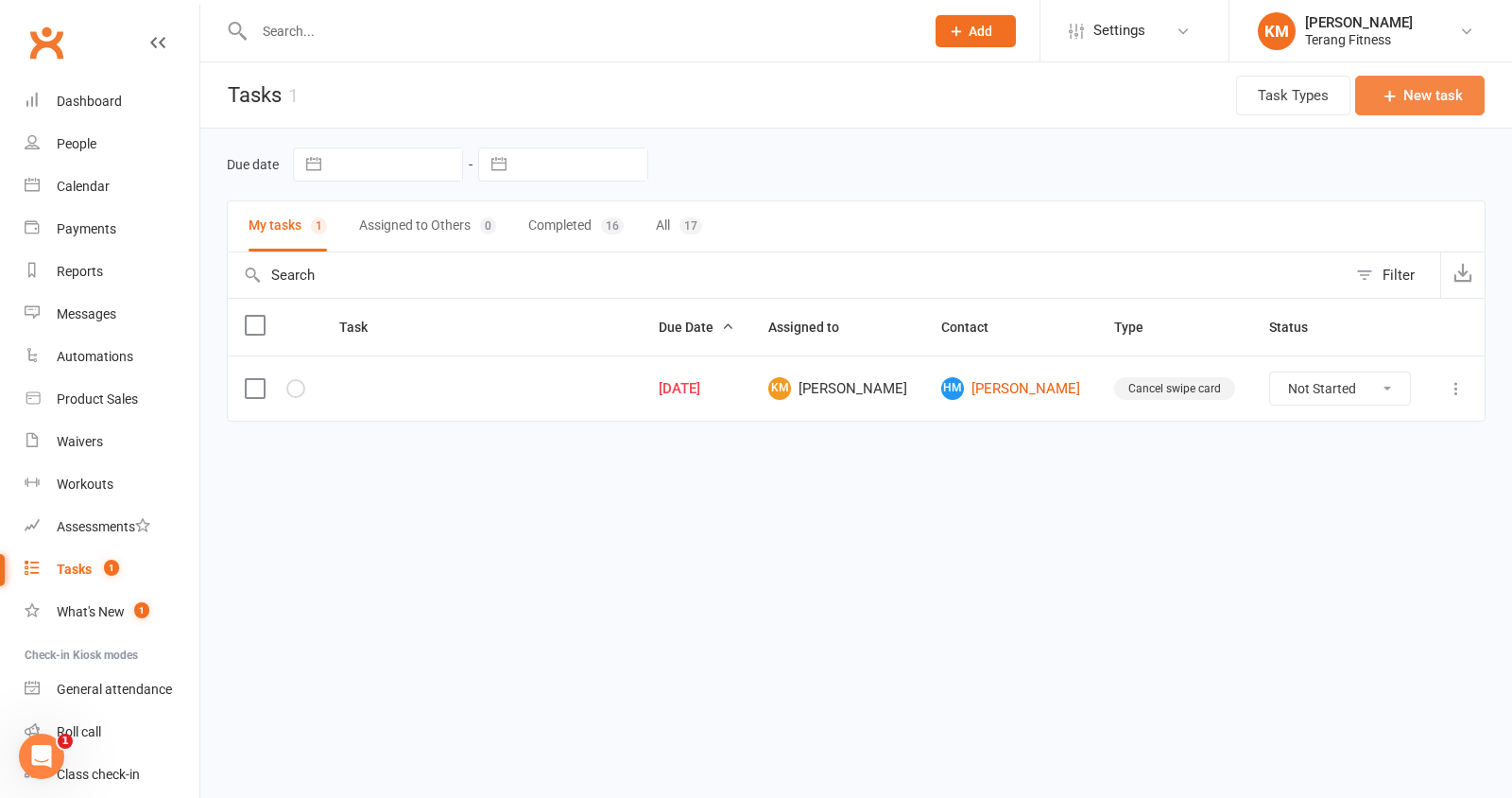
click at [1440, 87] on button "New task" at bounding box center [1420, 96] width 129 height 40
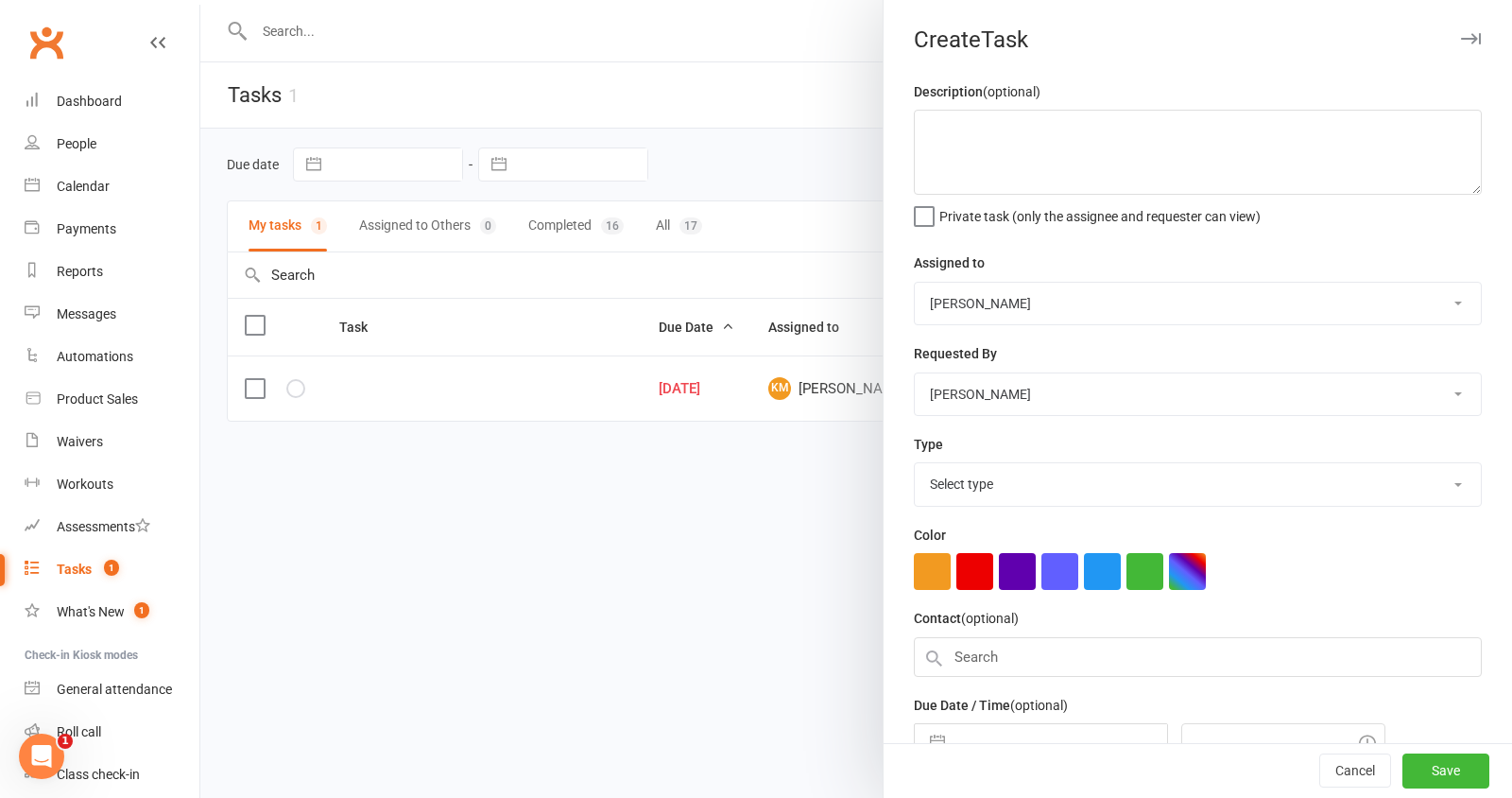
click at [985, 479] on select "Select type Cancel swipe card E-mail Meeting Phone call Add new task type" at bounding box center [1198, 485] width 566 height 42
select select "35673"
click at [978, 655] on input "text" at bounding box center [1198, 658] width 568 height 40
type input "F"
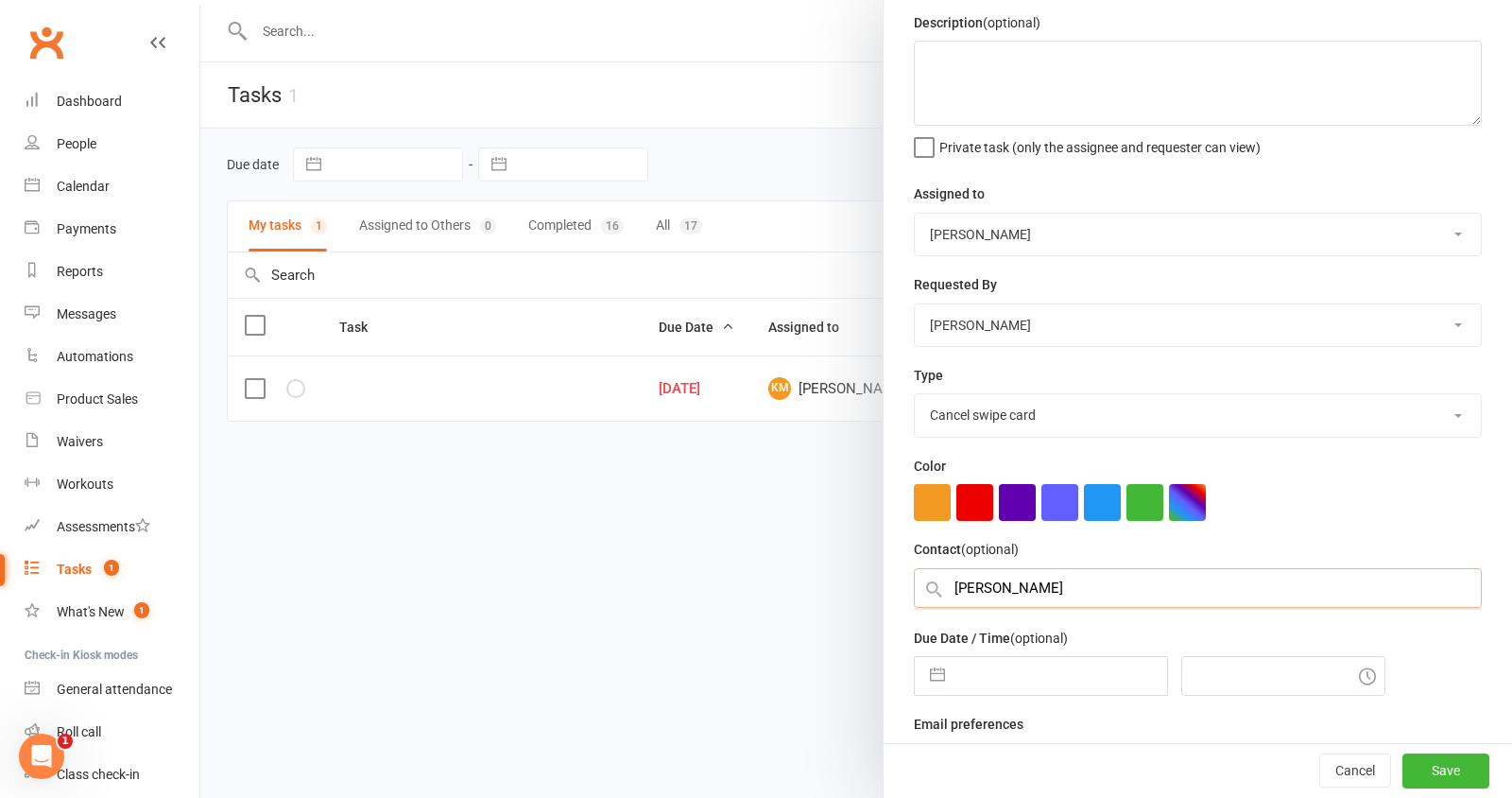
scroll to position [71, 0]
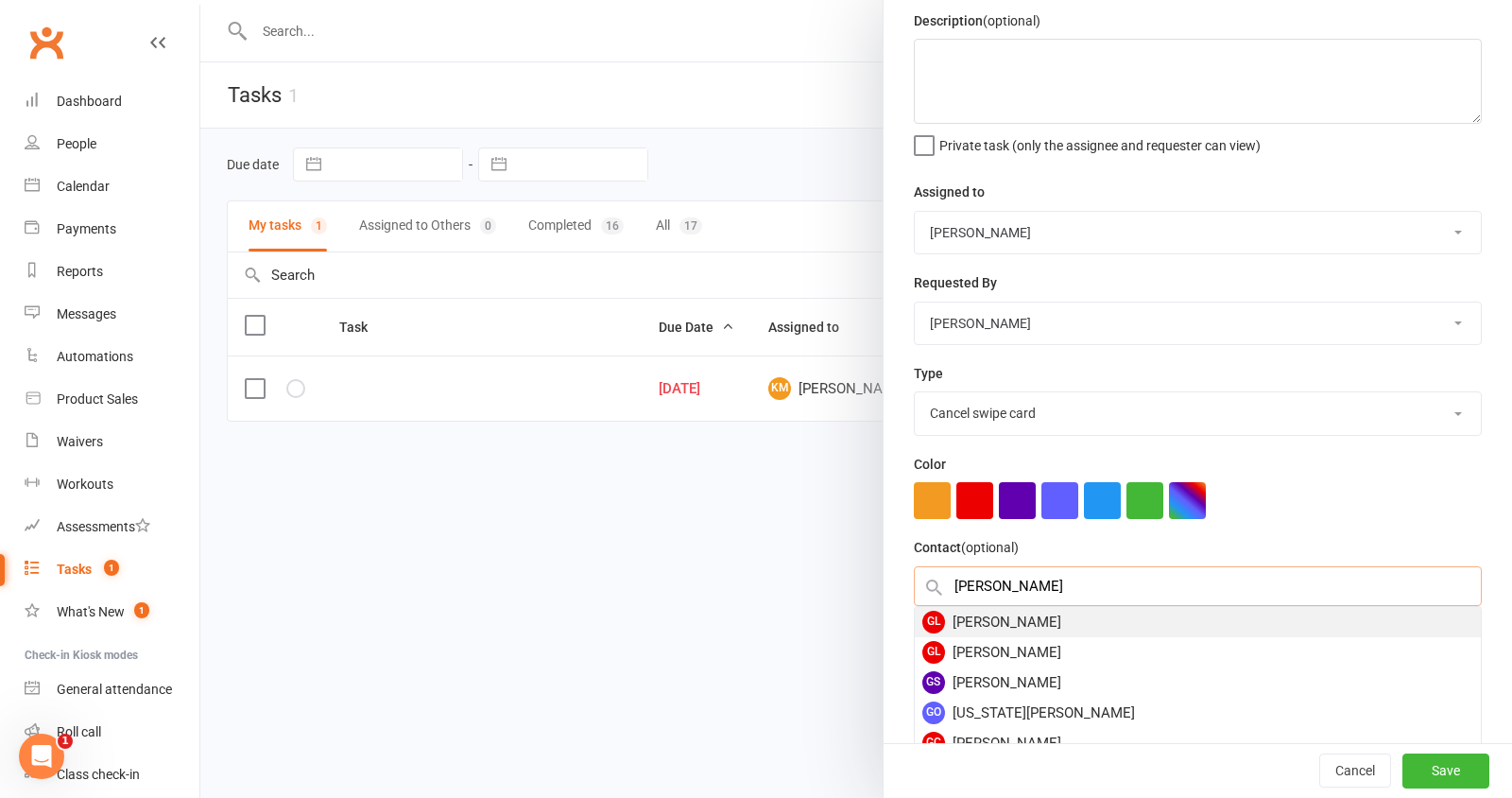
type input "Georgi lour"
click at [1009, 617] on div "GL Georgi Lourey" at bounding box center [1198, 622] width 566 height 30
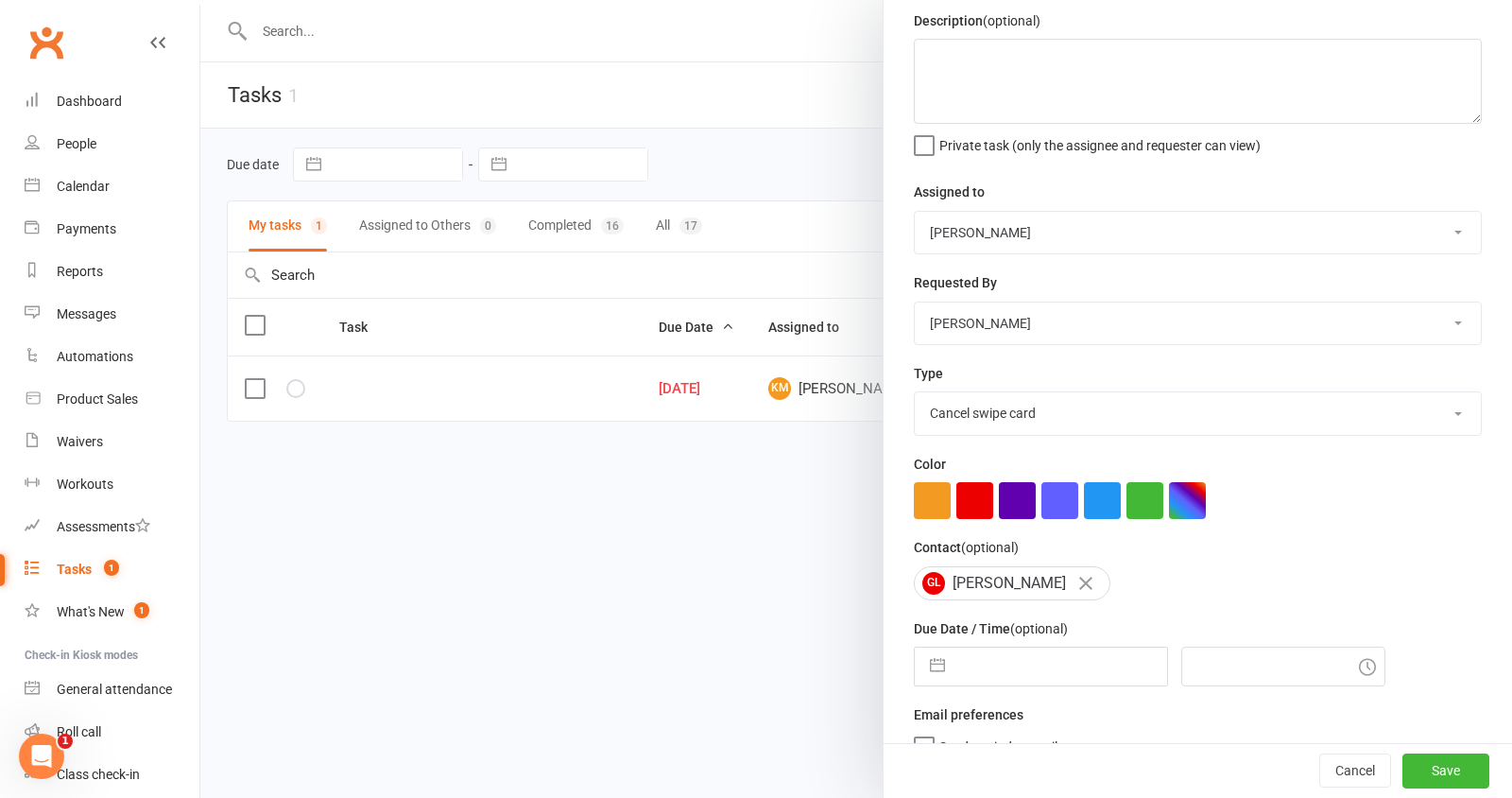
click at [972, 662] on input "text" at bounding box center [1061, 667] width 213 height 38
select select "7"
select select "2025"
select select "8"
select select "2025"
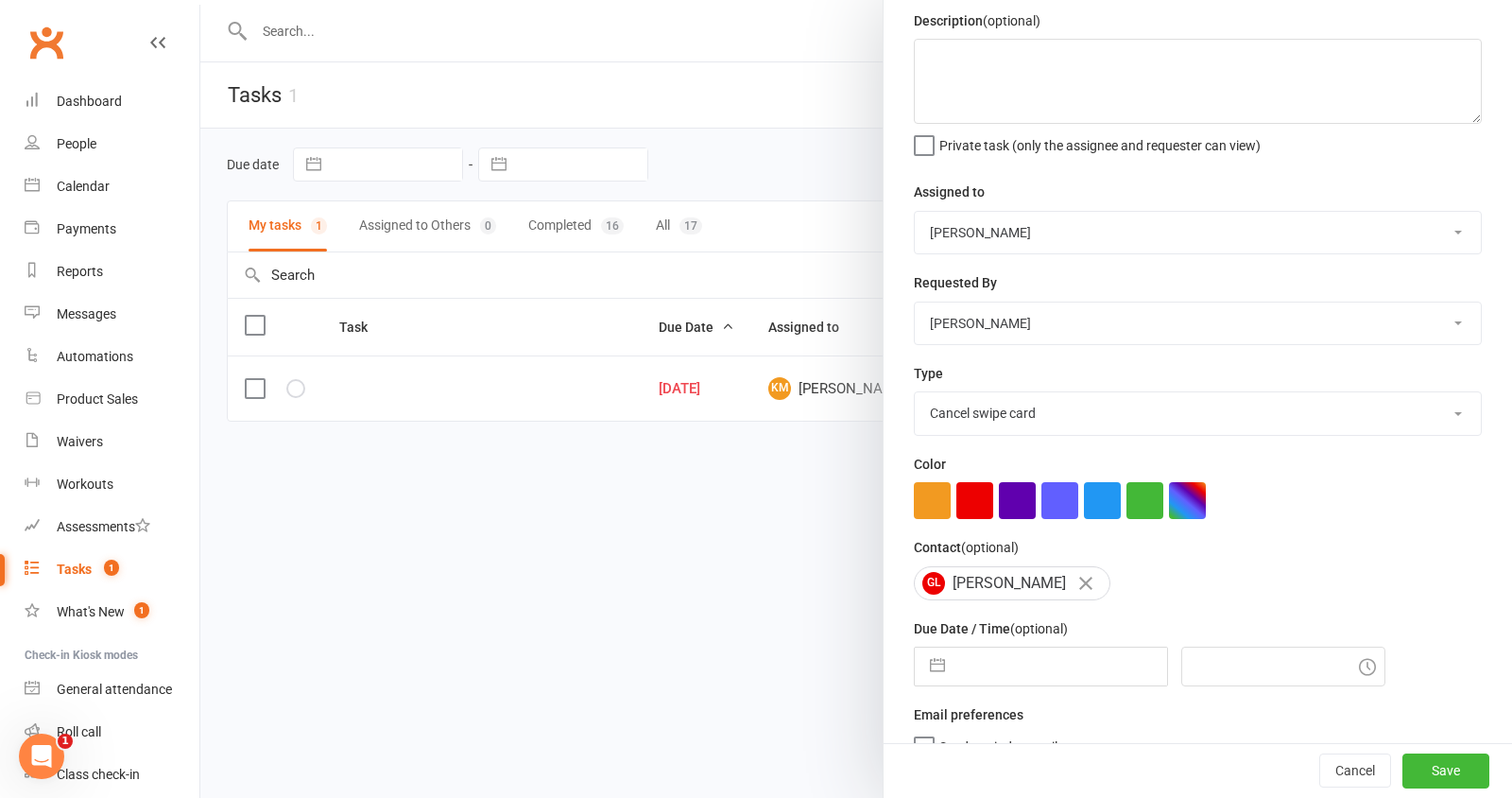
select select "9"
select select "2025"
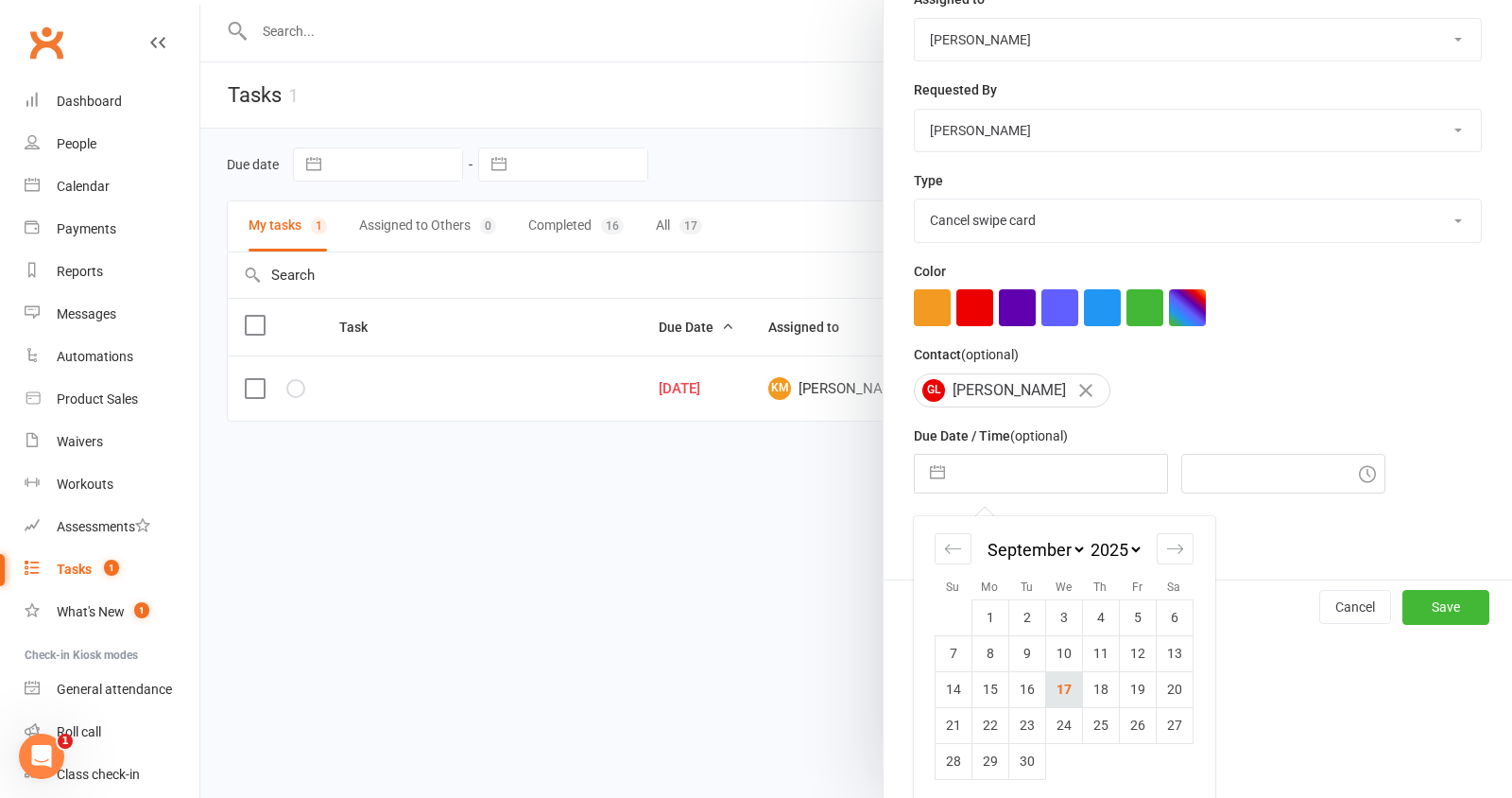
click at [1066, 680] on td "17" at bounding box center [1063, 690] width 37 height 36
type input "17 Sep 2025"
type input "6:15am"
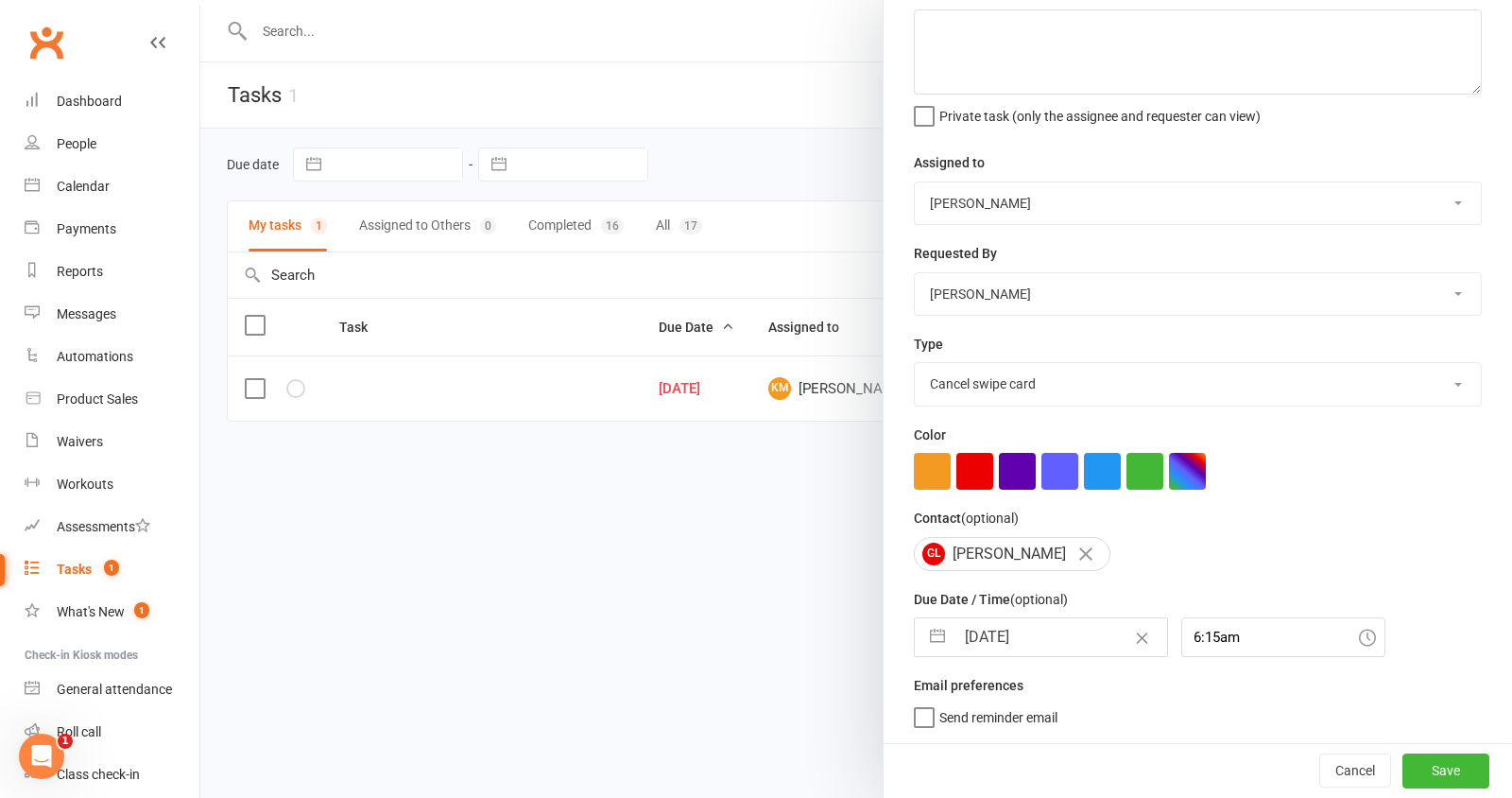
scroll to position [95, 0]
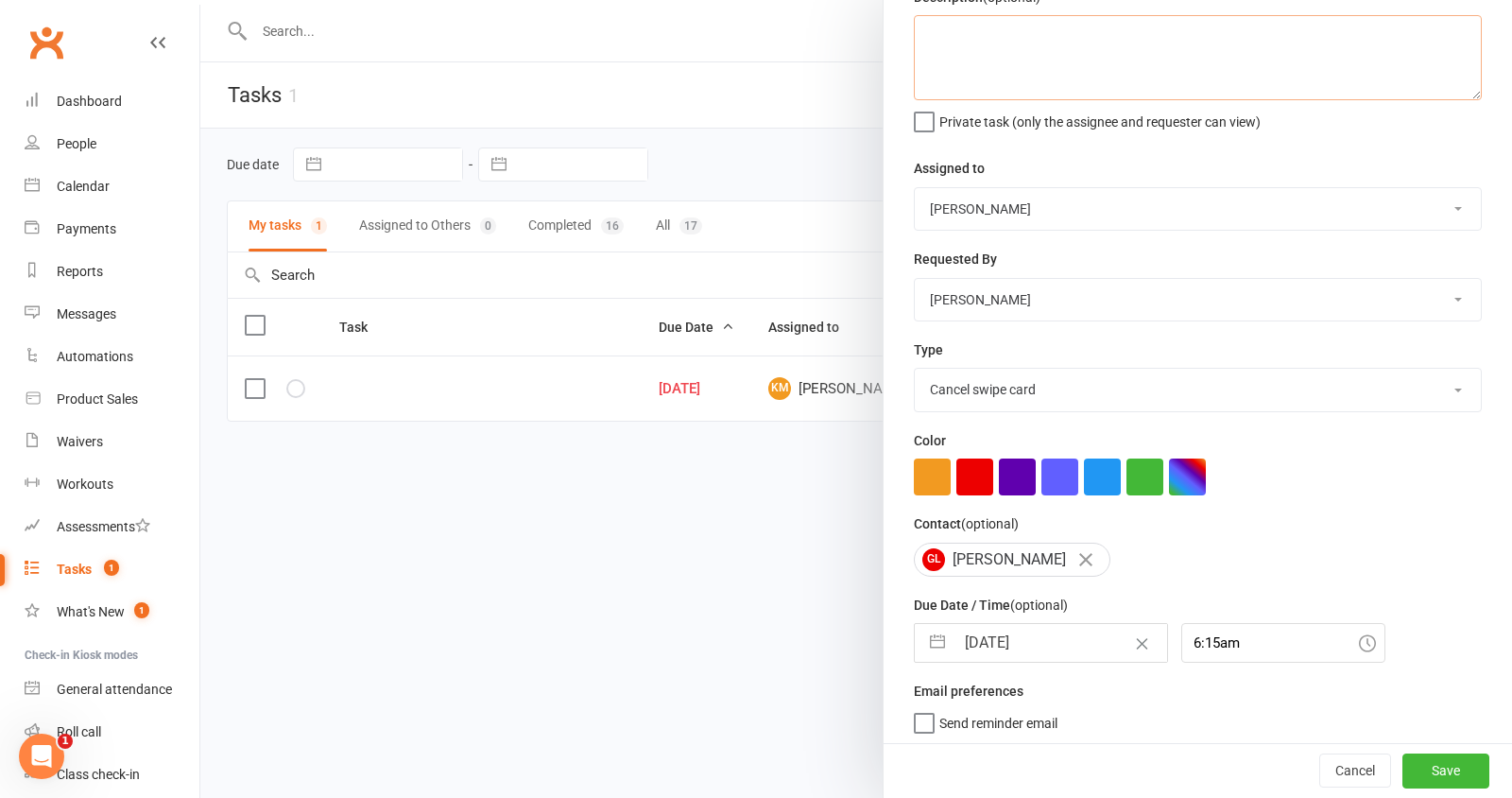
click at [995, 54] on textarea at bounding box center [1198, 58] width 568 height 86
type textarea "Georgi leaving on the 2nd October, enter deactivation date for swipe card"
click at [1430, 769] on button "Save" at bounding box center [1445, 771] width 87 height 34
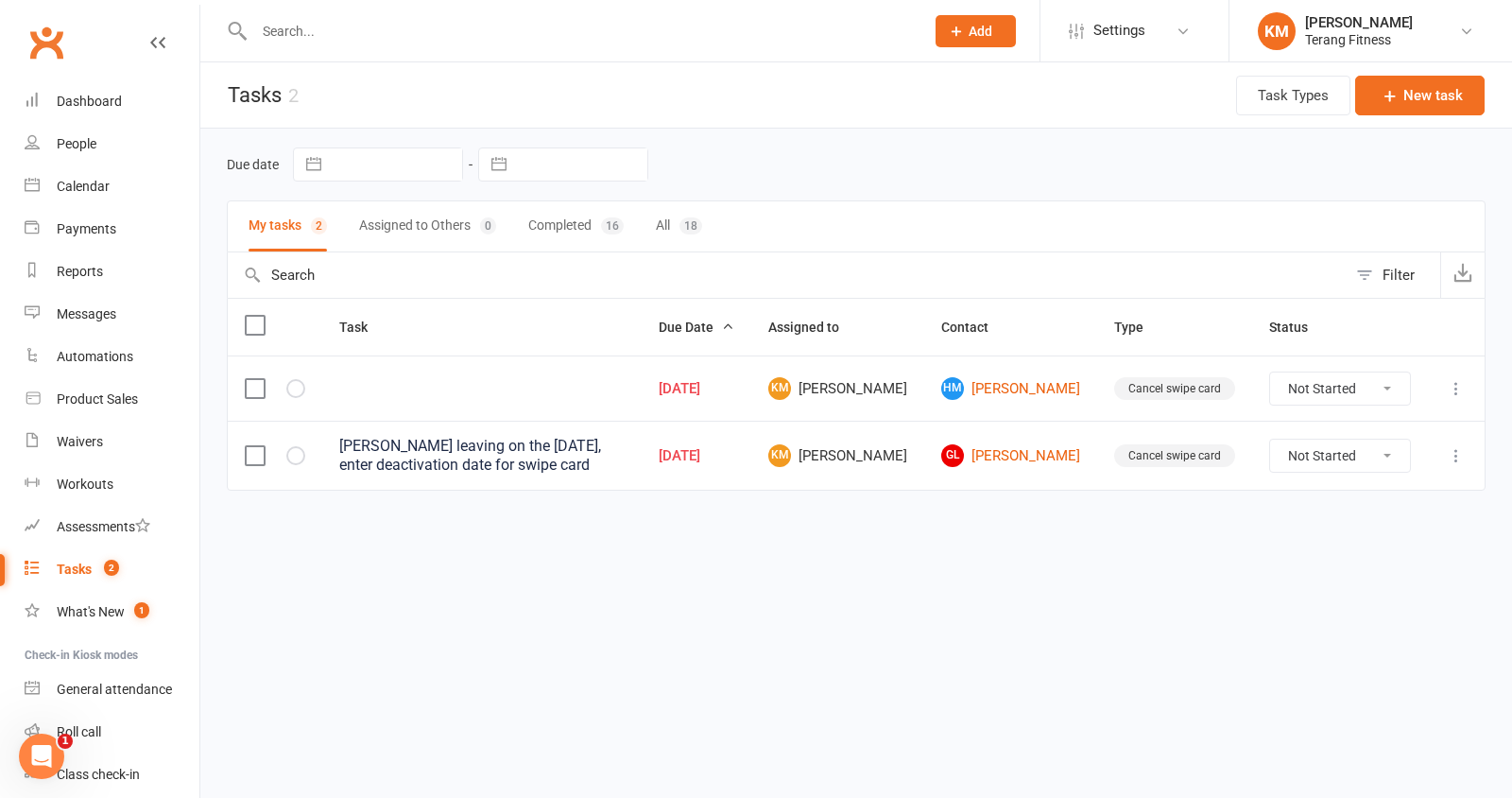
click at [425, 386] on td at bounding box center [481, 388] width 319 height 66
click at [109, 96] on div "Dashboard" at bounding box center [90, 100] width 66 height 15
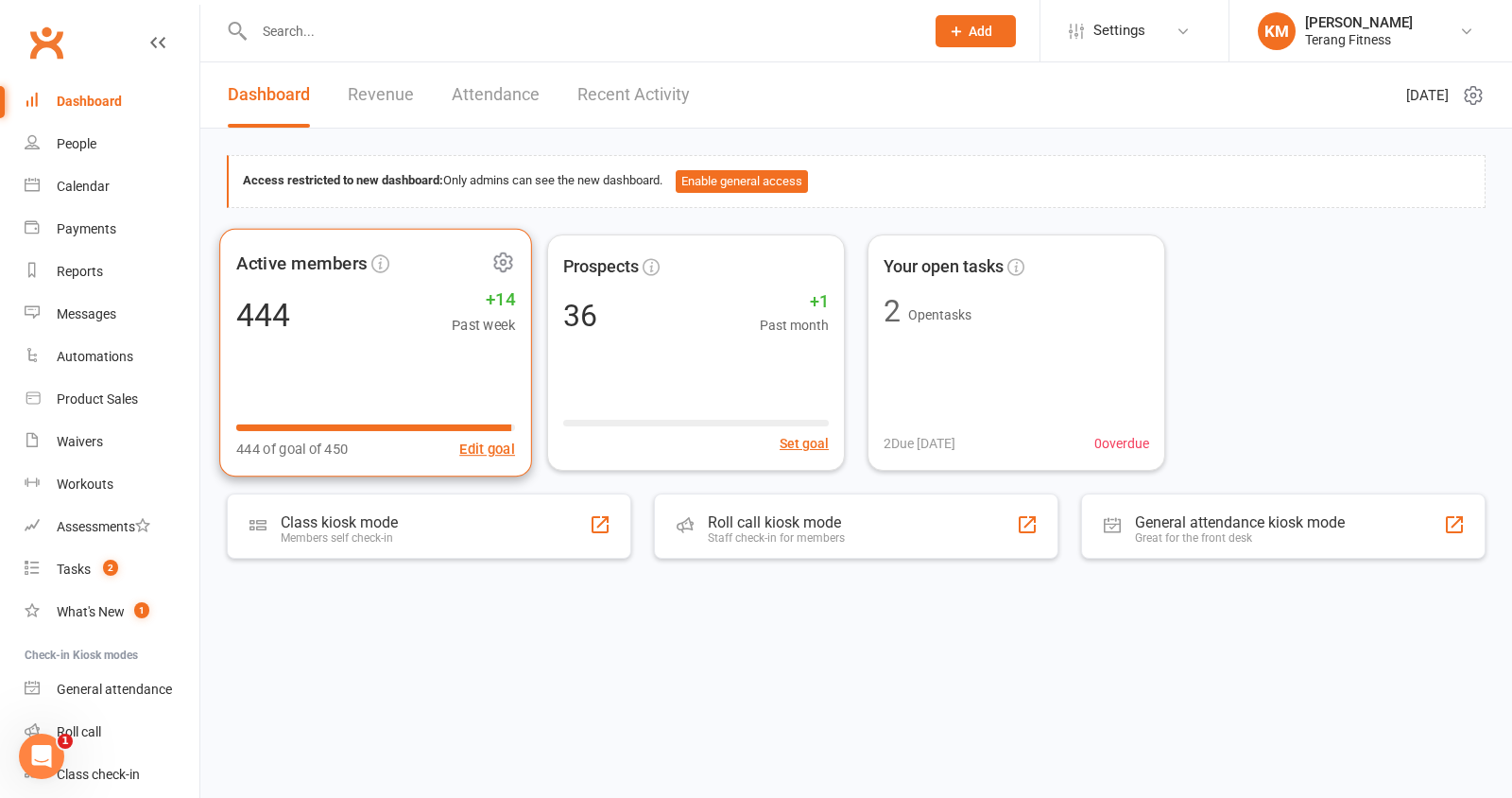
click at [363, 306] on div "444 +14 Past week" at bounding box center [376, 314] width 279 height 43
